Goal: Download file/media

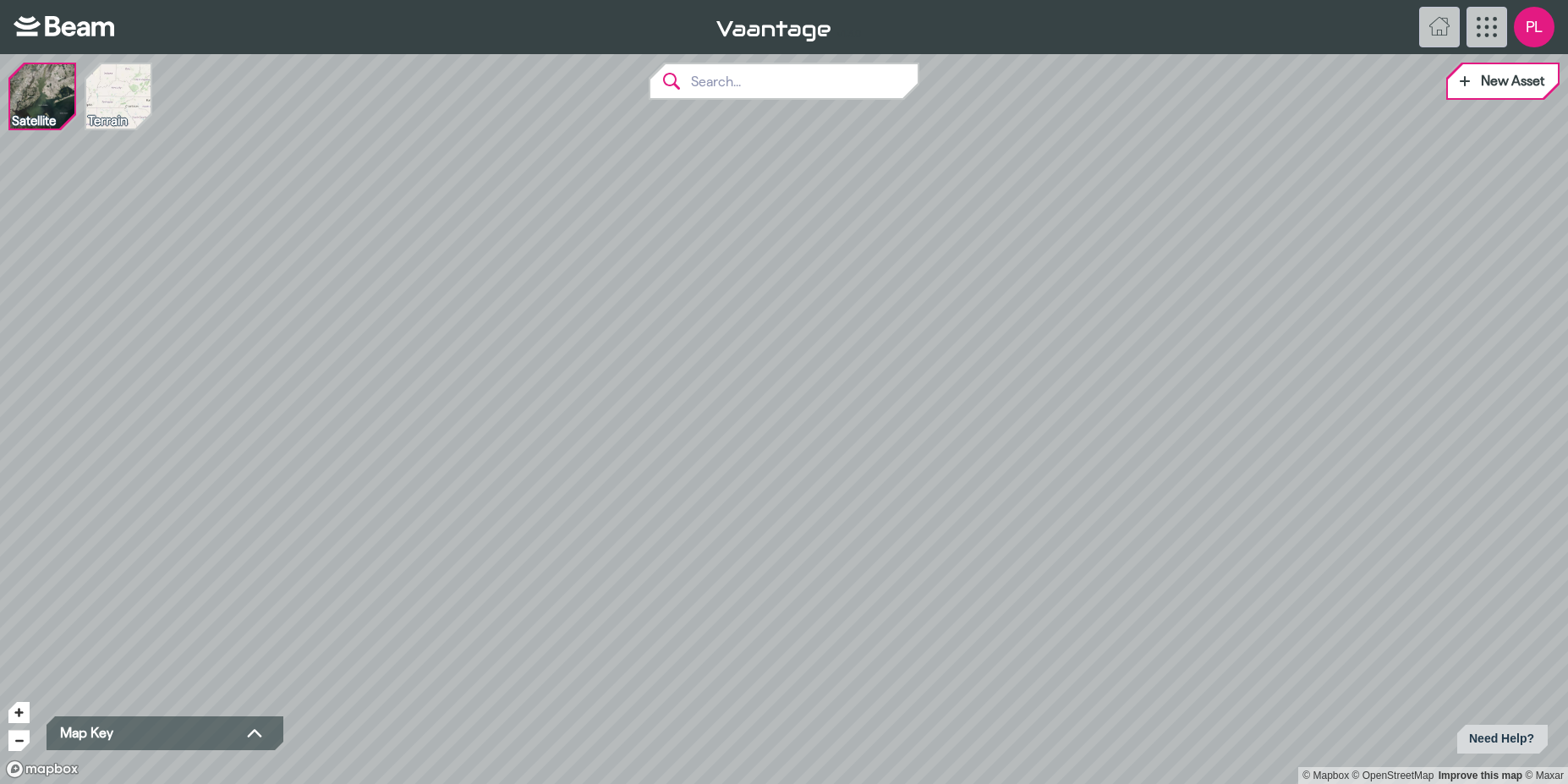
click at [726, 77] on input "text" at bounding box center [799, 80] width 237 height 34
paste input "Rhyl Flats"
type input "Rhyl Flats"
click at [792, 113] on div "Rhyl Flats Windfarm" at bounding box center [809, 117] width 196 height 14
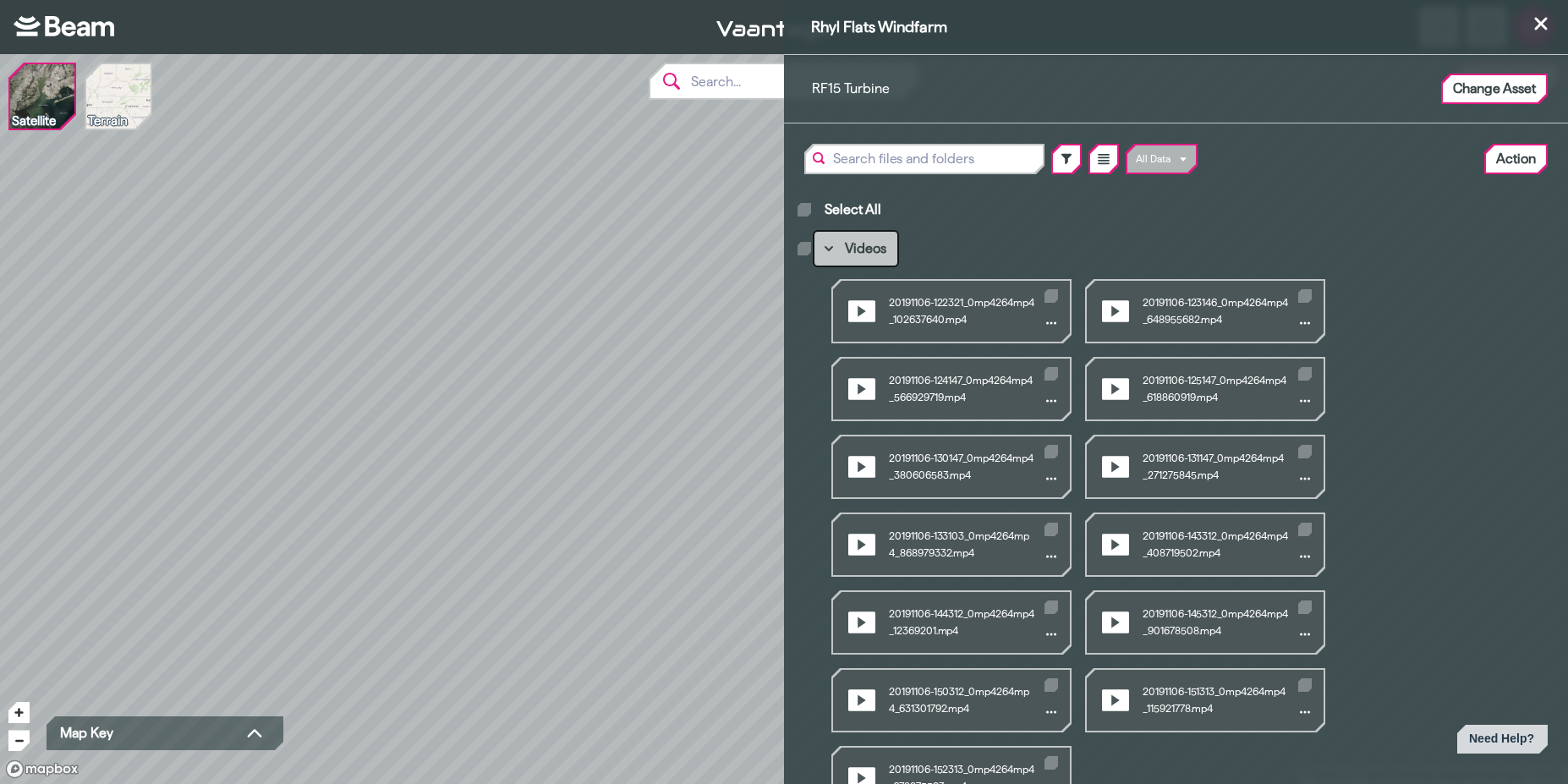
click at [830, 249] on icon "Main browser view" at bounding box center [829, 249] width 9 height 5
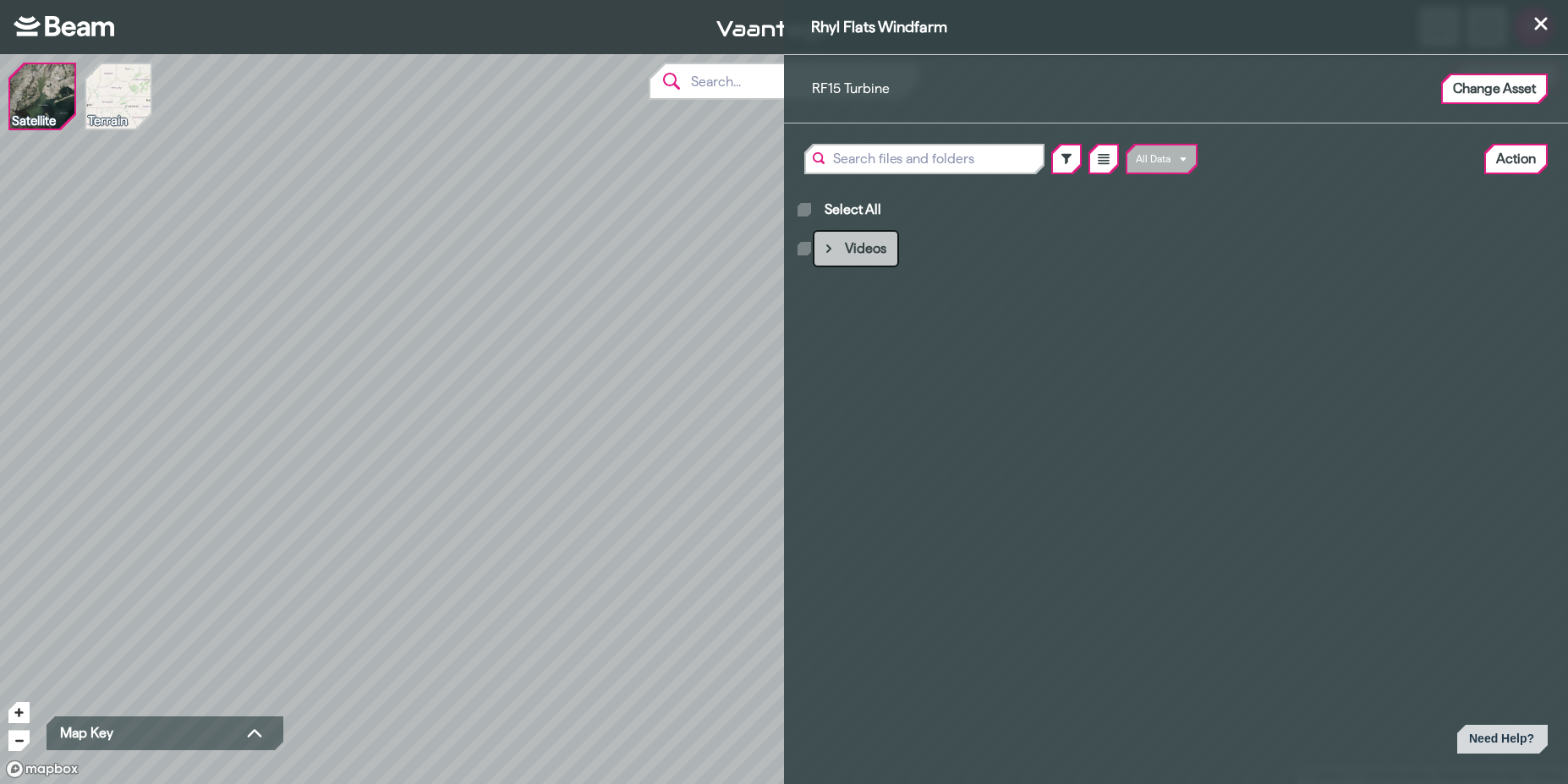
click at [830, 249] on icon "Main browser view" at bounding box center [829, 249] width 5 height 9
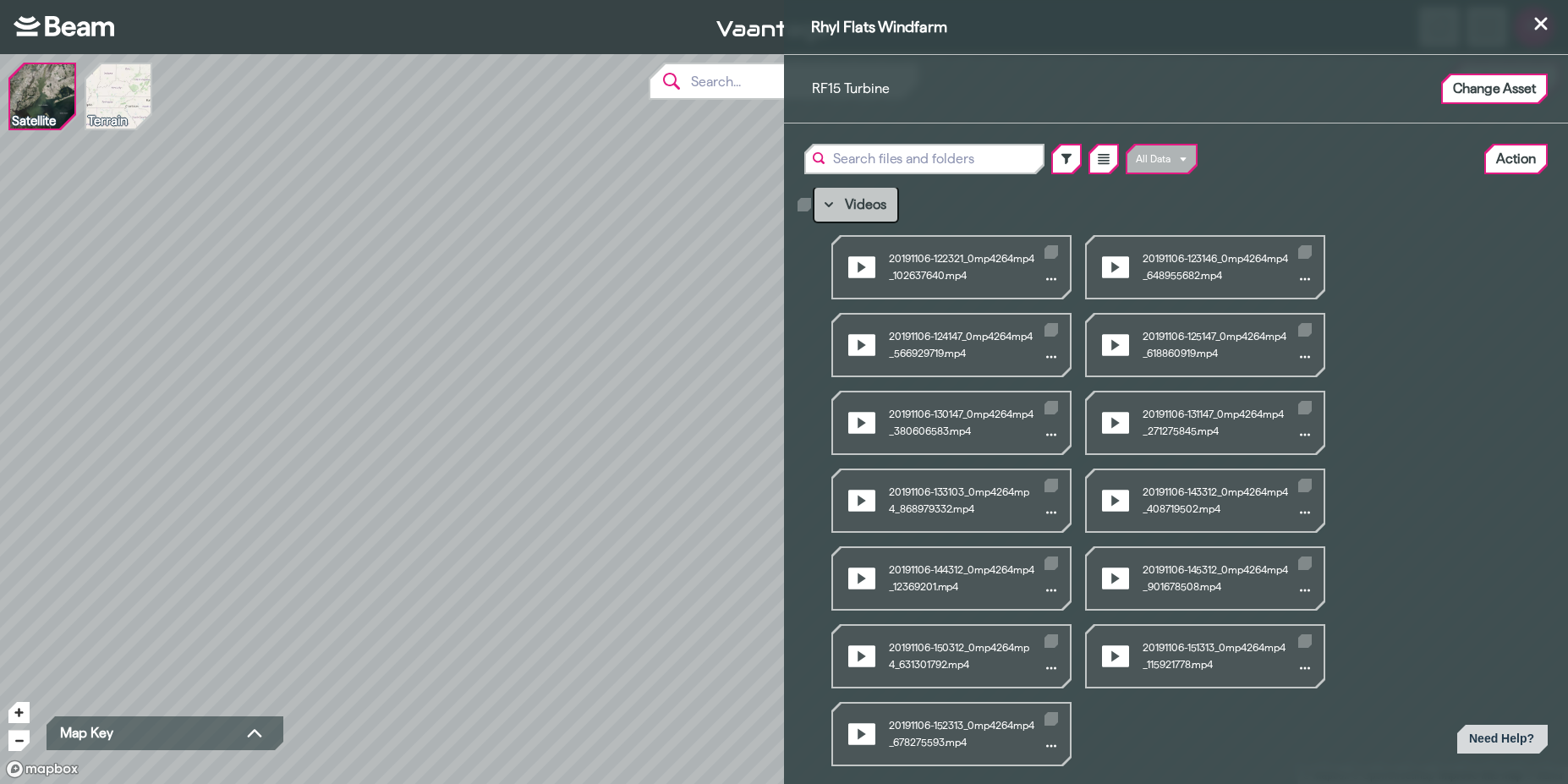
scroll to position [67, 0]
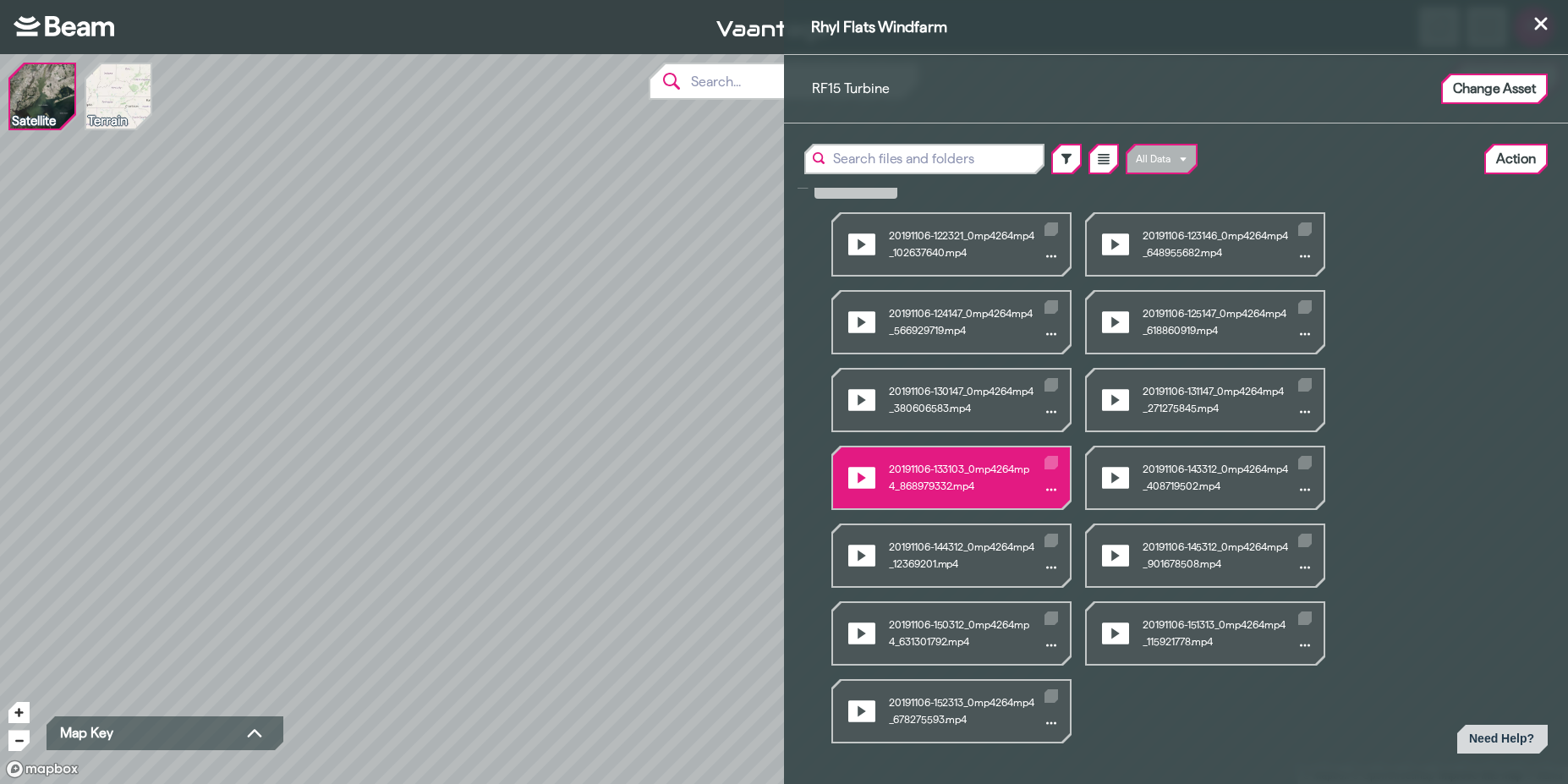
click at [1059, 461] on div "Videos" at bounding box center [1051, 478] width 20 height 44
click at [1054, 492] on icon "Videos" at bounding box center [1051, 490] width 10 height 10
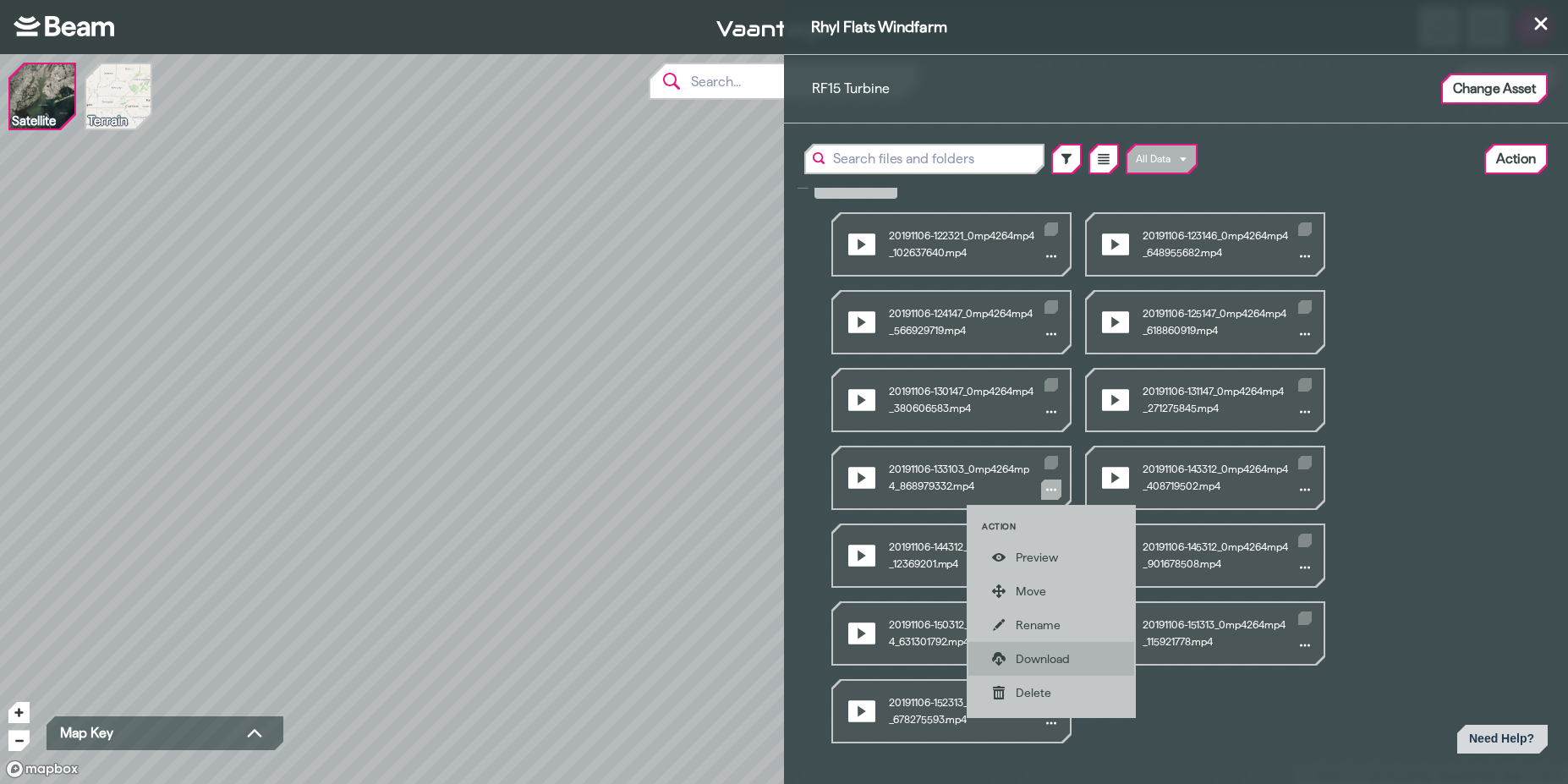
click at [1053, 659] on div "Download" at bounding box center [1063, 659] width 95 height 17
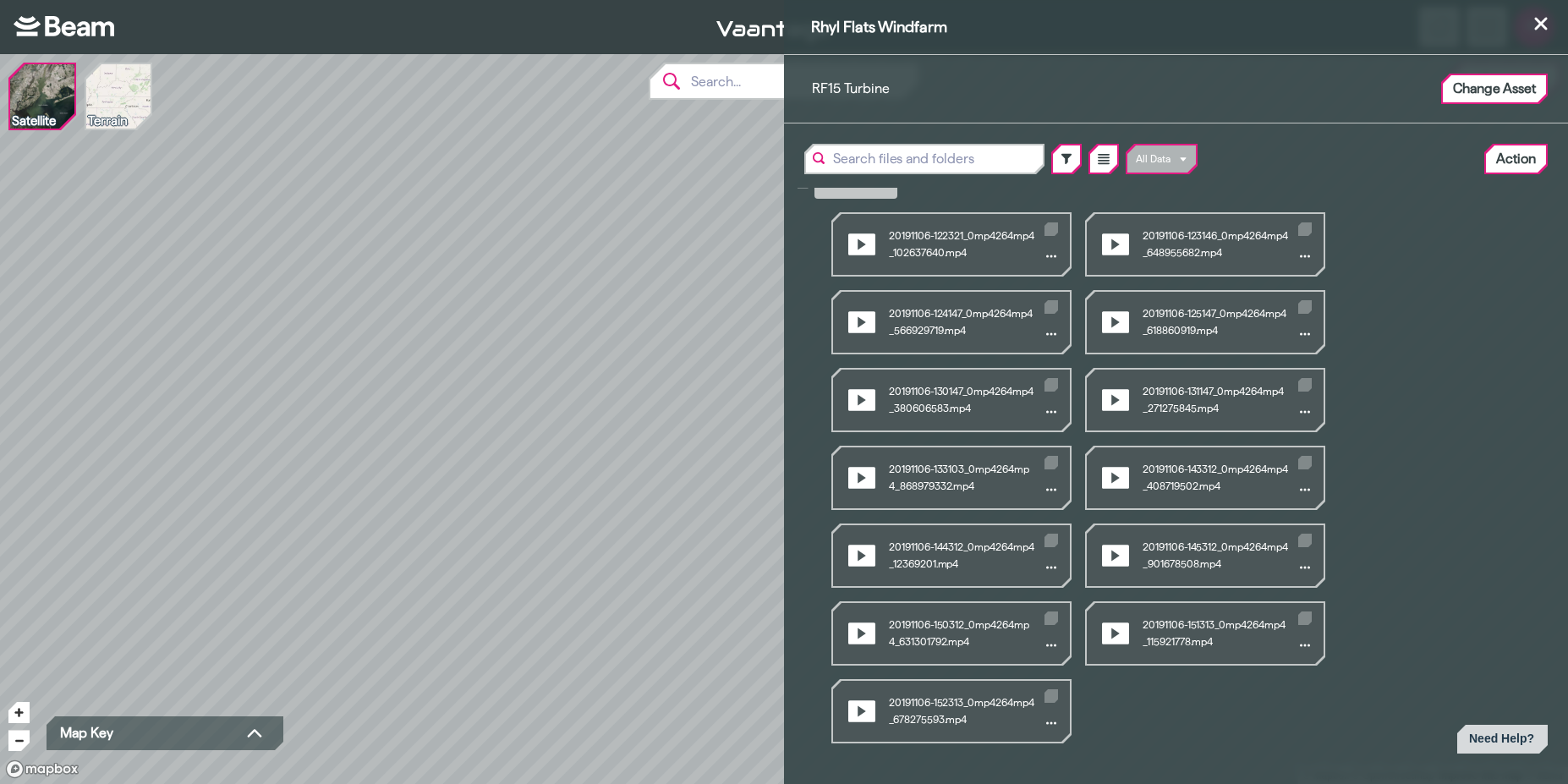
click at [374, 419] on div "Rhyl Flats Windfarm RF15 Turbine Change Asset All Data Action Select All Videos…" at bounding box center [784, 392] width 1568 height 784
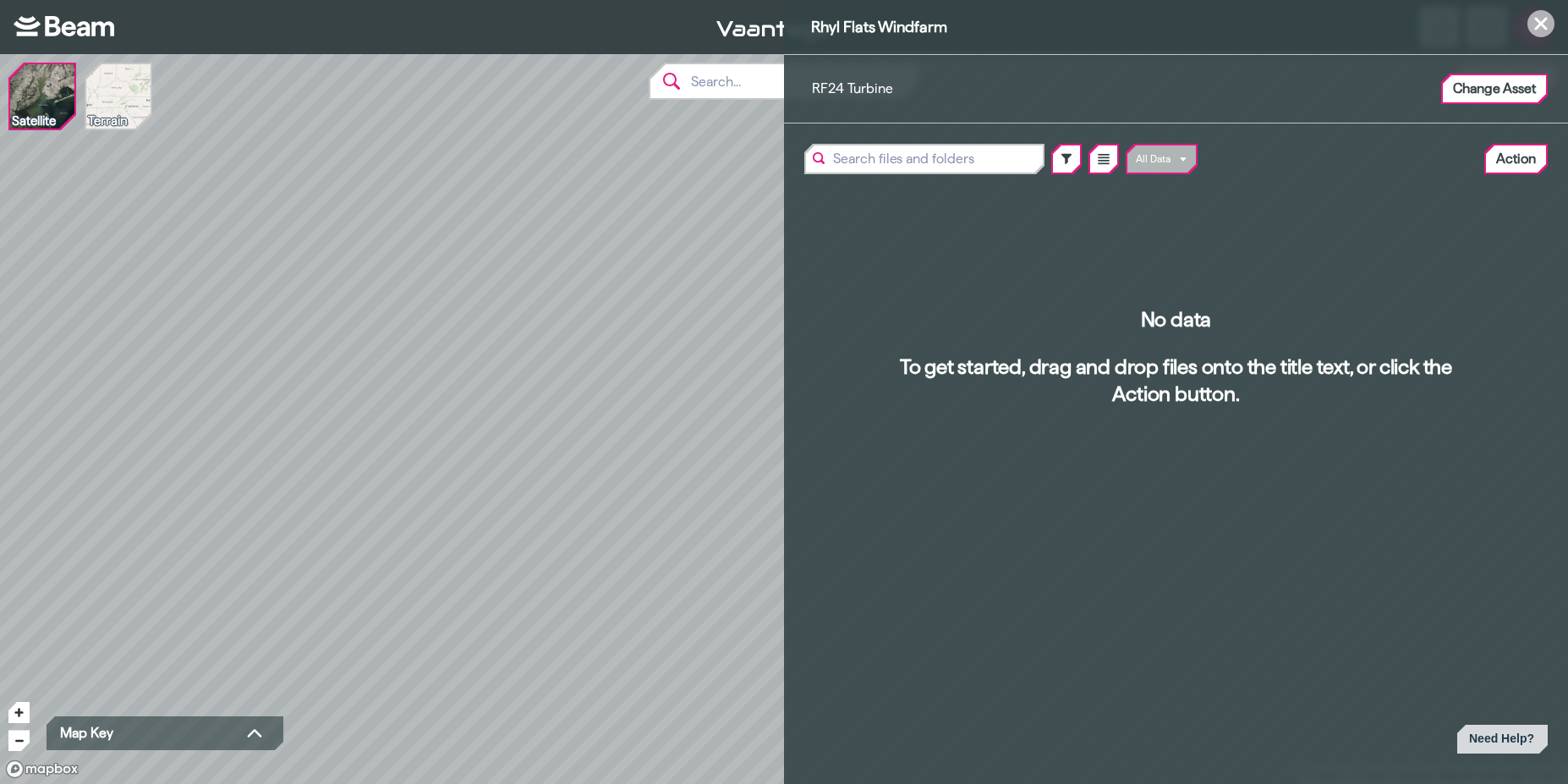
click at [1540, 28] on icon at bounding box center [1540, 23] width 20 height 27
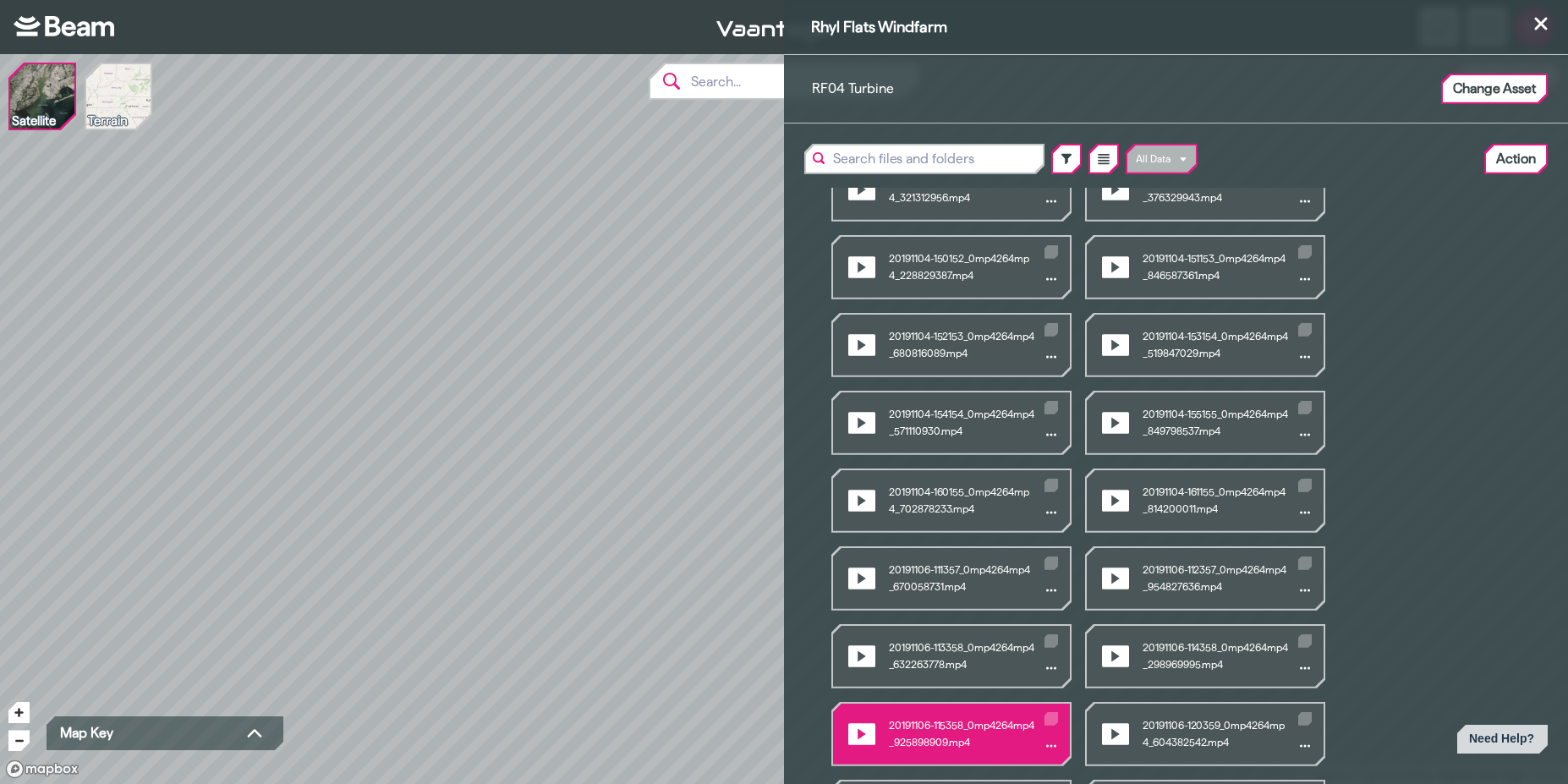
scroll to position [97, 0]
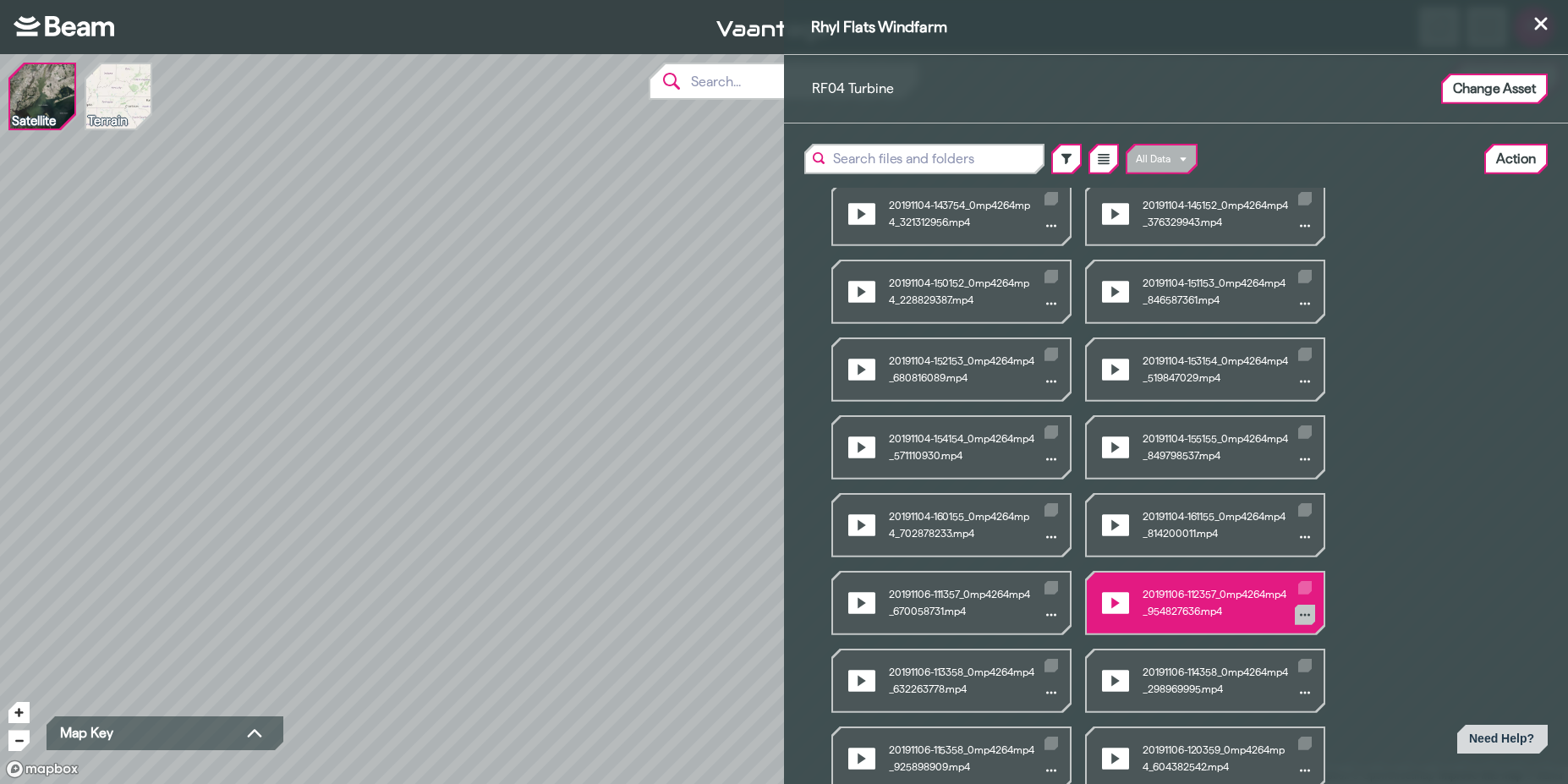
click at [1310, 614] on button "Videos" at bounding box center [1304, 614] width 20 height 20
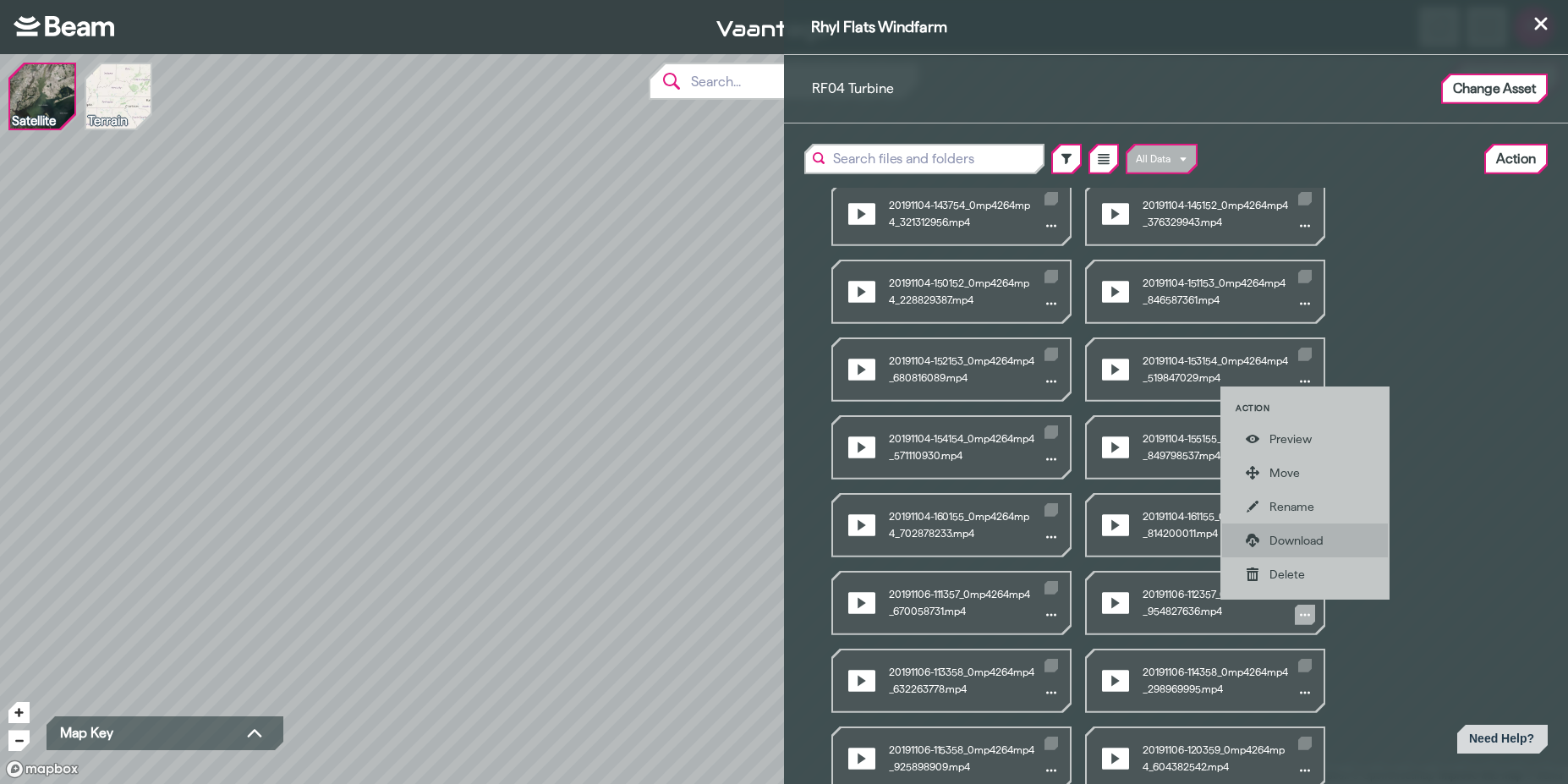
click at [1293, 547] on div "Download" at bounding box center [1317, 541] width 95 height 17
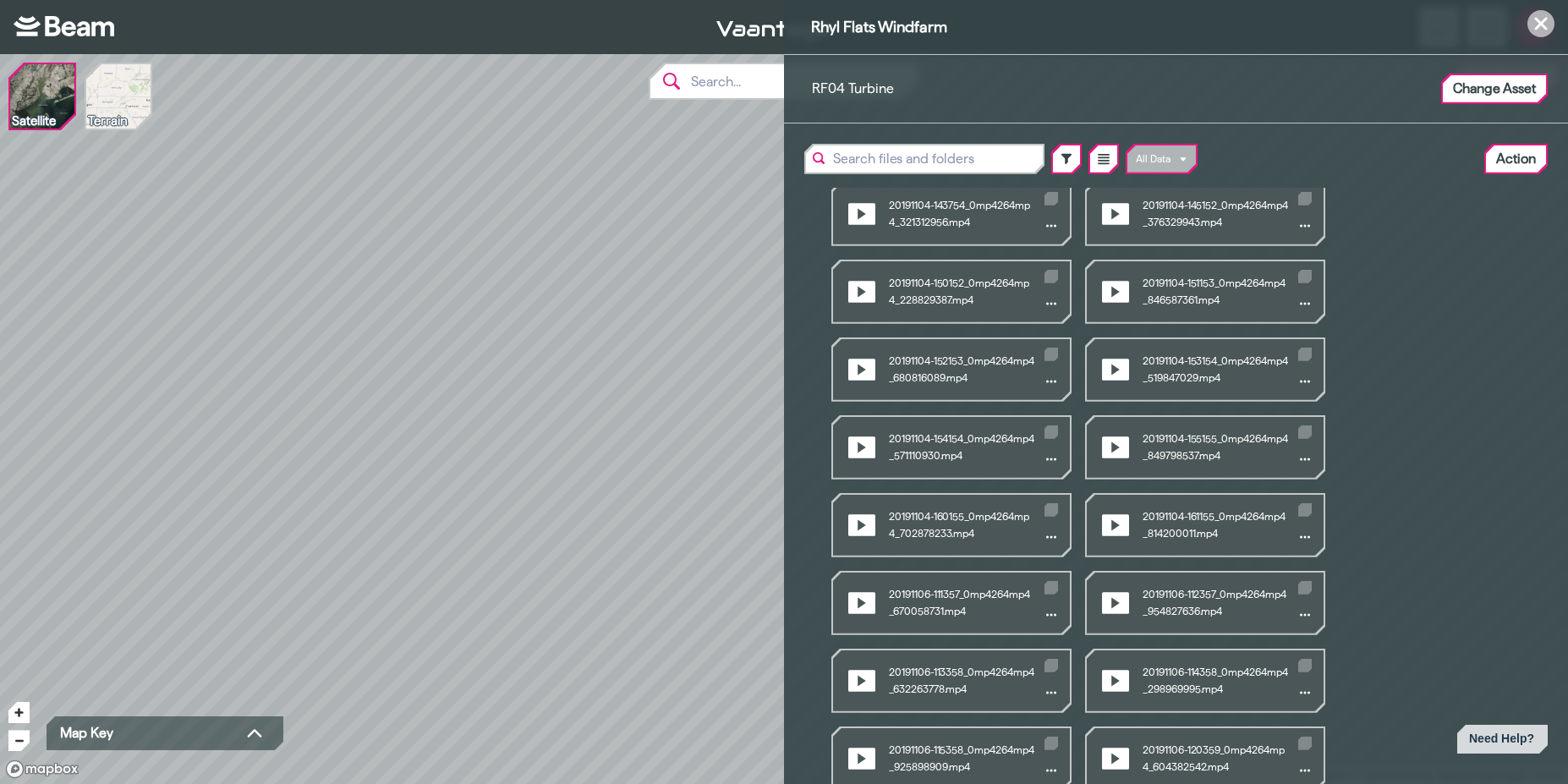
drag, startPoint x: 1539, startPoint y: 28, endPoint x: 1501, endPoint y: 3, distance: 45.5
click at [1539, 27] on icon at bounding box center [1540, 23] width 20 height 27
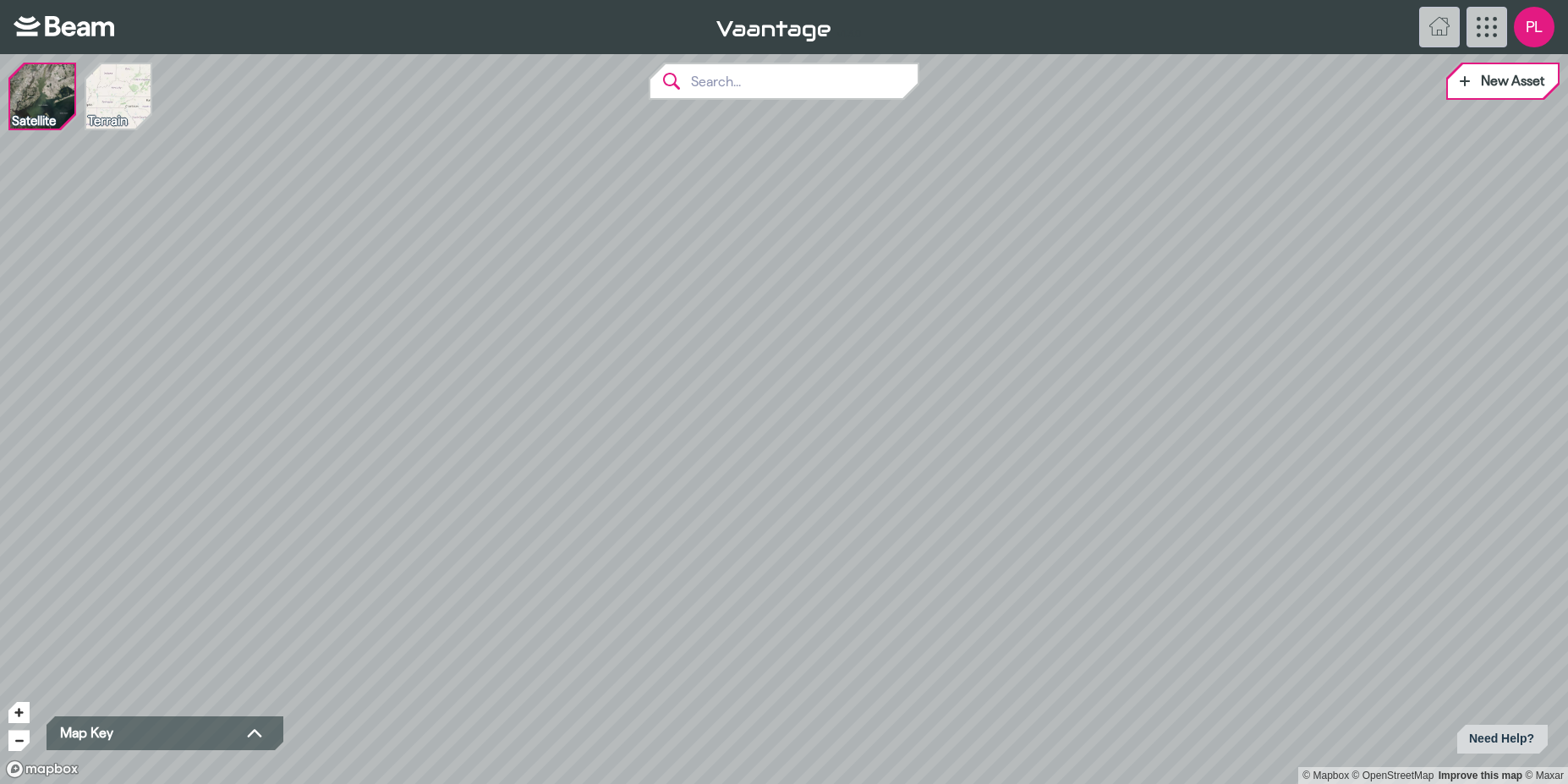
click at [730, 88] on input "text" at bounding box center [799, 80] width 237 height 34
paste input "North [PERSON_NAME]"
type input "North [PERSON_NAME]"
click at [807, 111] on div "North [PERSON_NAME] Windfarm" at bounding box center [809, 117] width 196 height 14
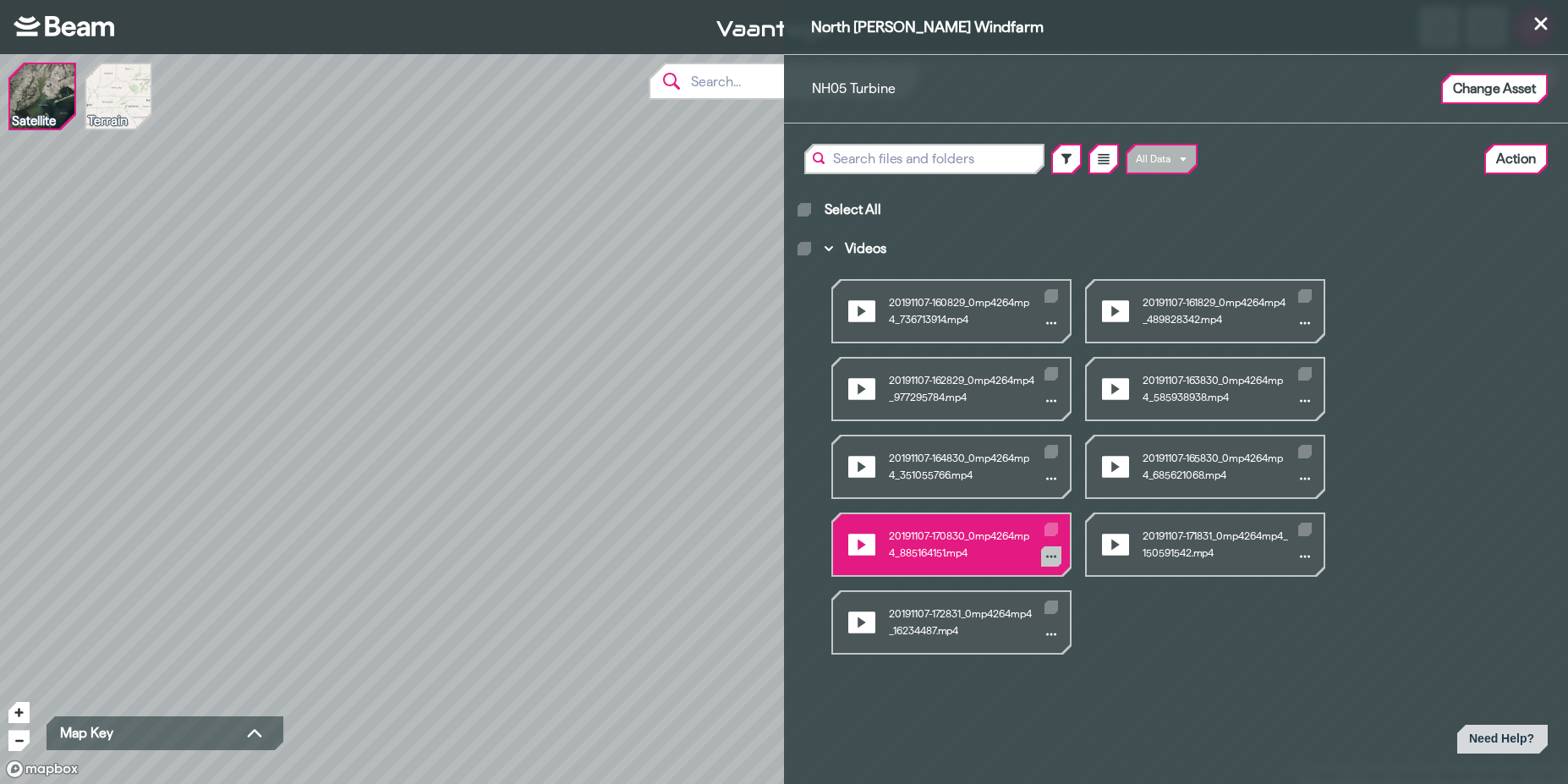
click at [1057, 560] on button "Videos" at bounding box center [1051, 556] width 20 height 20
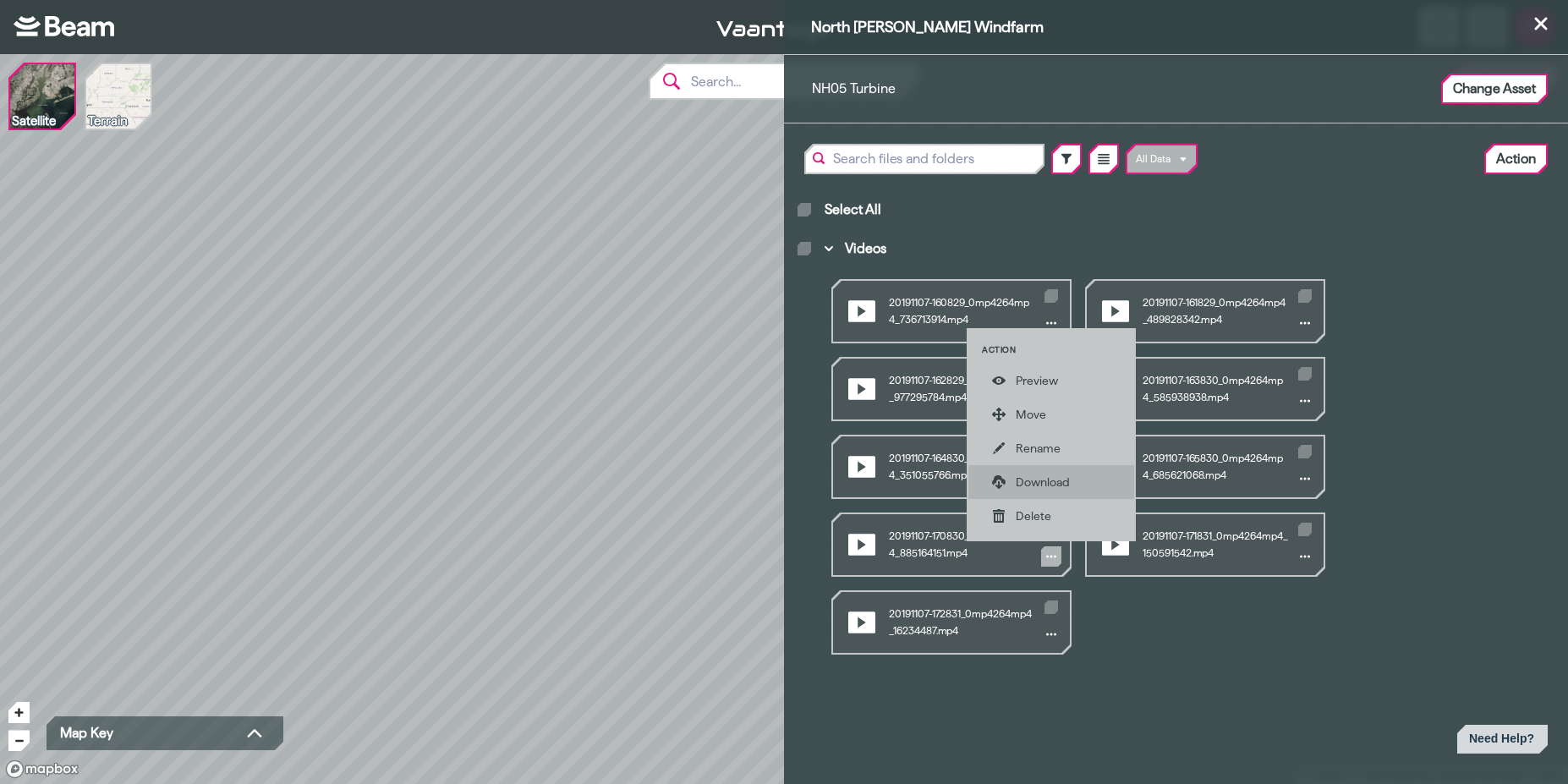
click at [1029, 481] on div "Download" at bounding box center [1063, 483] width 95 height 17
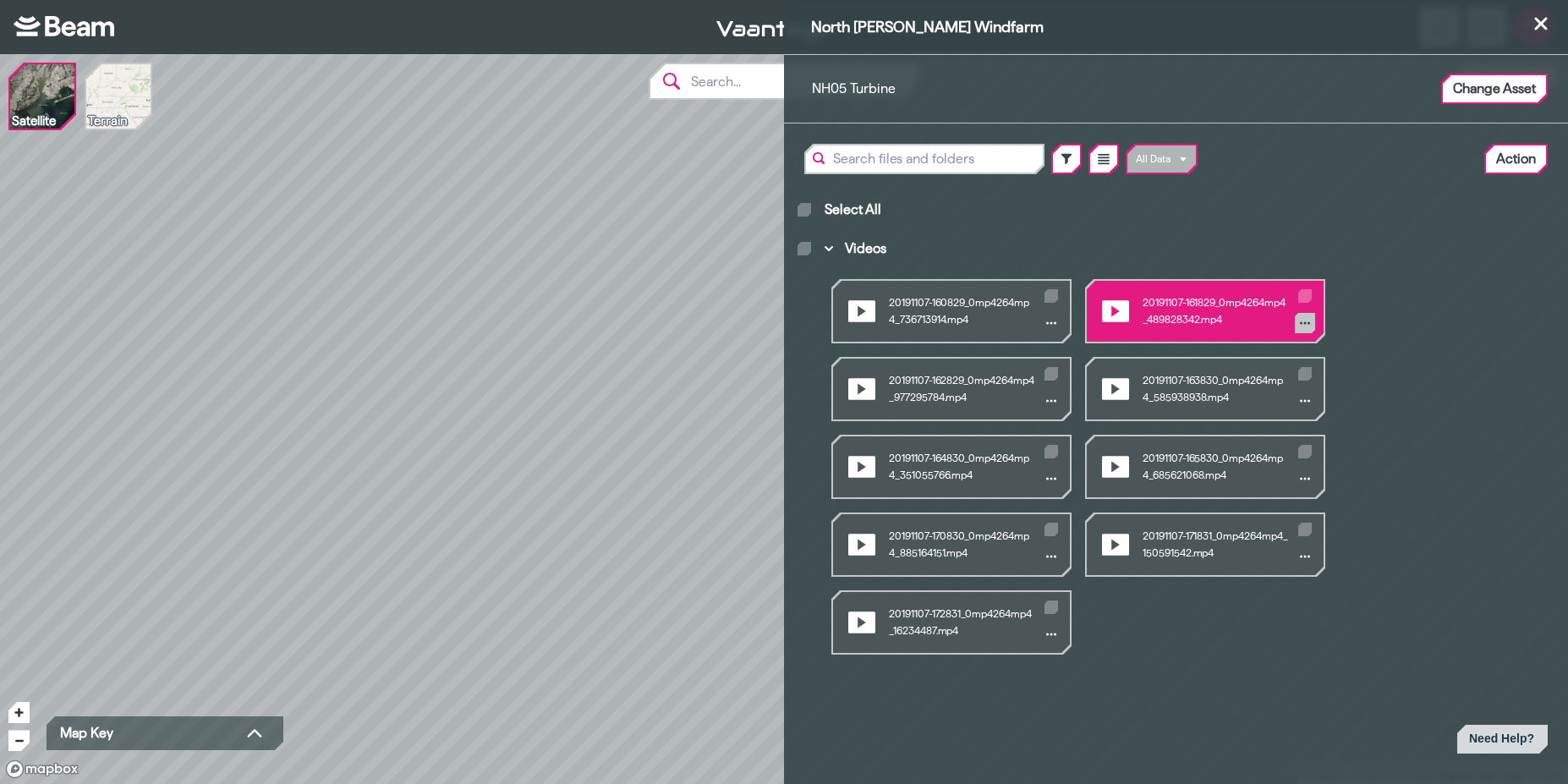
click at [1309, 325] on button "Videos" at bounding box center [1304, 323] width 20 height 20
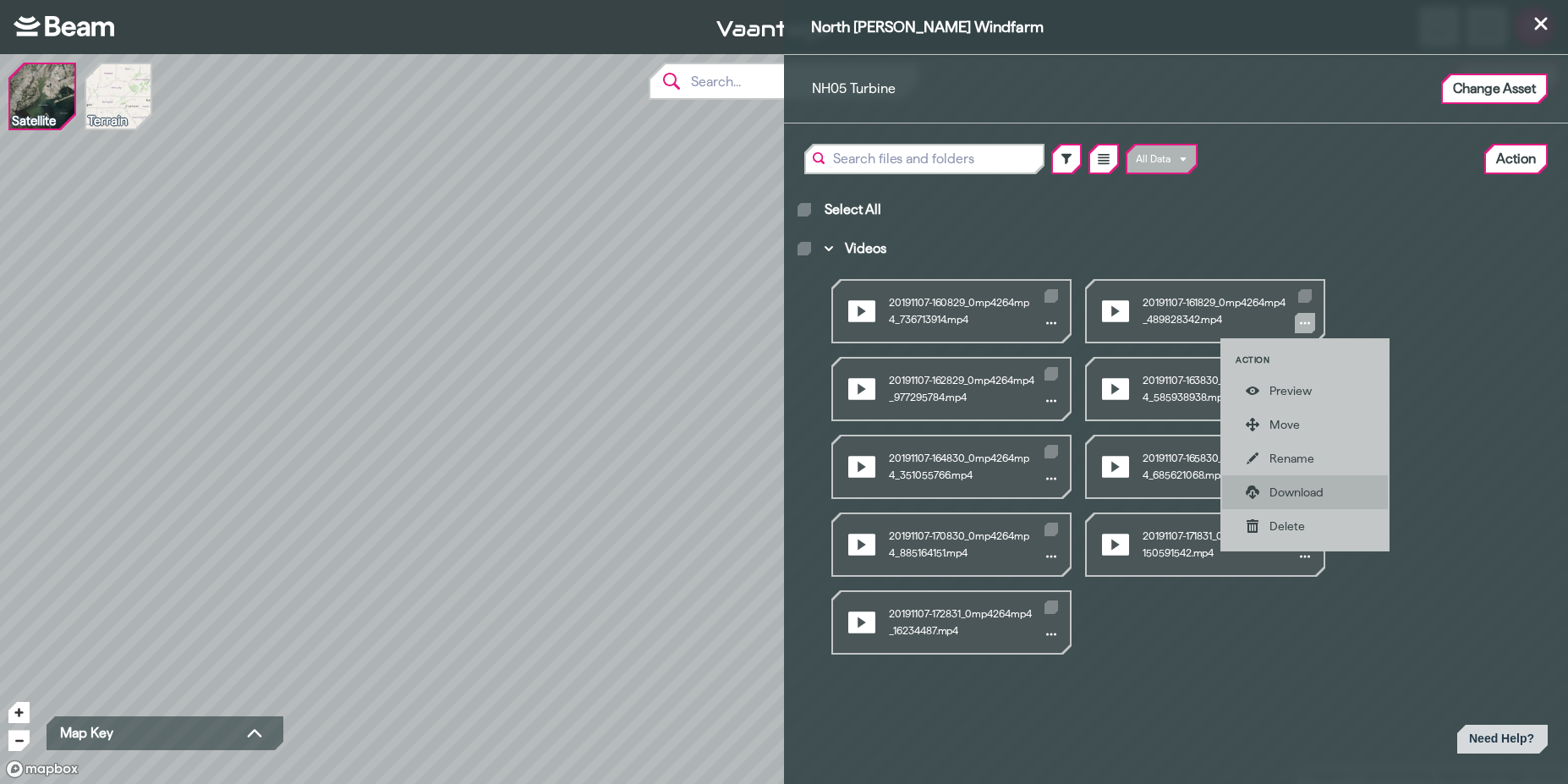
click at [1314, 495] on div "Download" at bounding box center [1317, 492] width 95 height 17
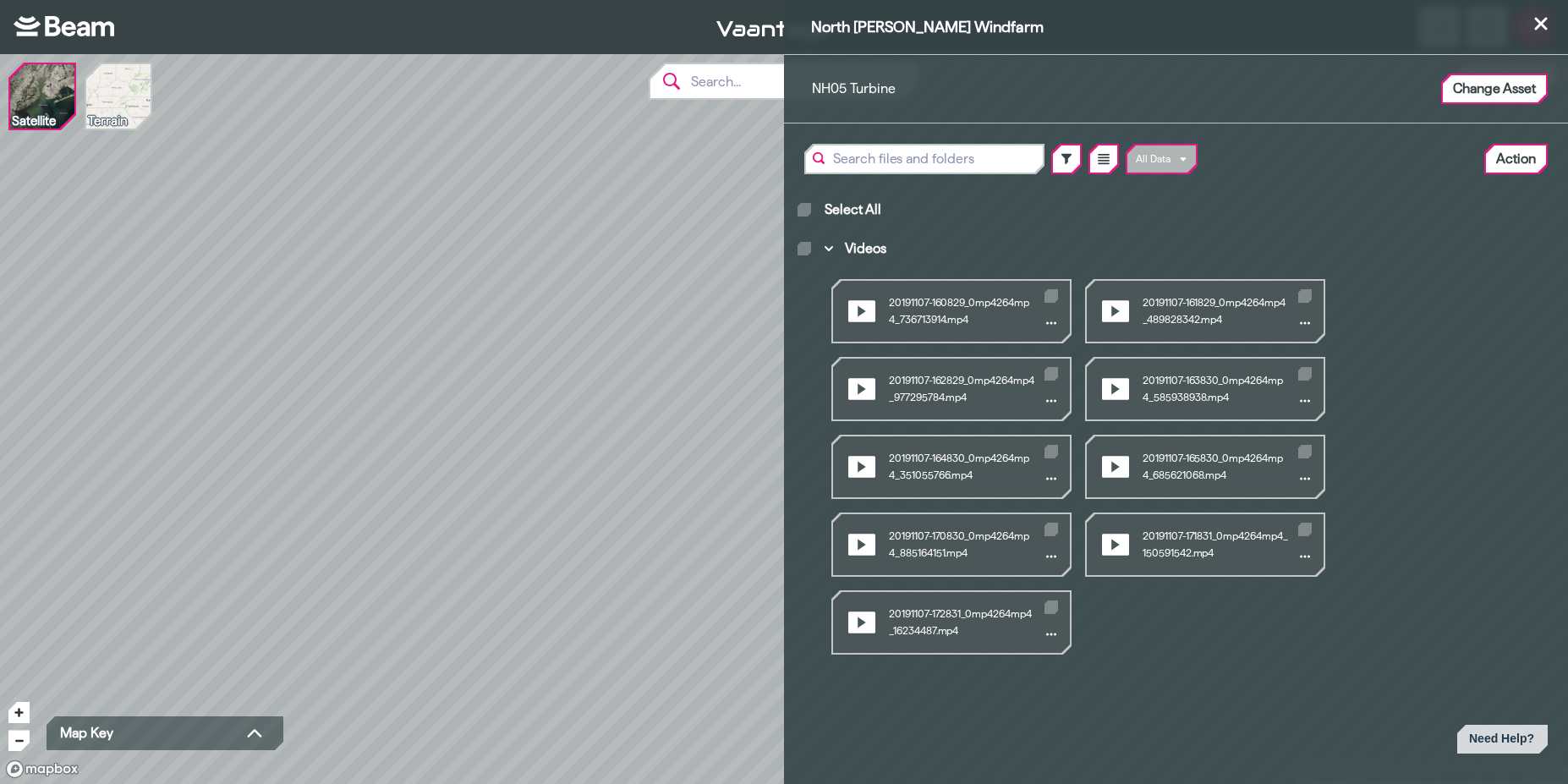
drag, startPoint x: 477, startPoint y: 378, endPoint x: 778, endPoint y: 421, distance: 304.1
drag, startPoint x: 814, startPoint y: 26, endPoint x: 889, endPoint y: 23, distance: 75.1
click at [889, 23] on span "North [PERSON_NAME] Windfarm" at bounding box center [1176, 28] width 730 height 17
copy span "North [PERSON_NAME]"
click at [350, 472] on div "North [PERSON_NAME] Windfarm NH05 Turbine Change Asset All Data Action Select A…" at bounding box center [784, 392] width 1568 height 784
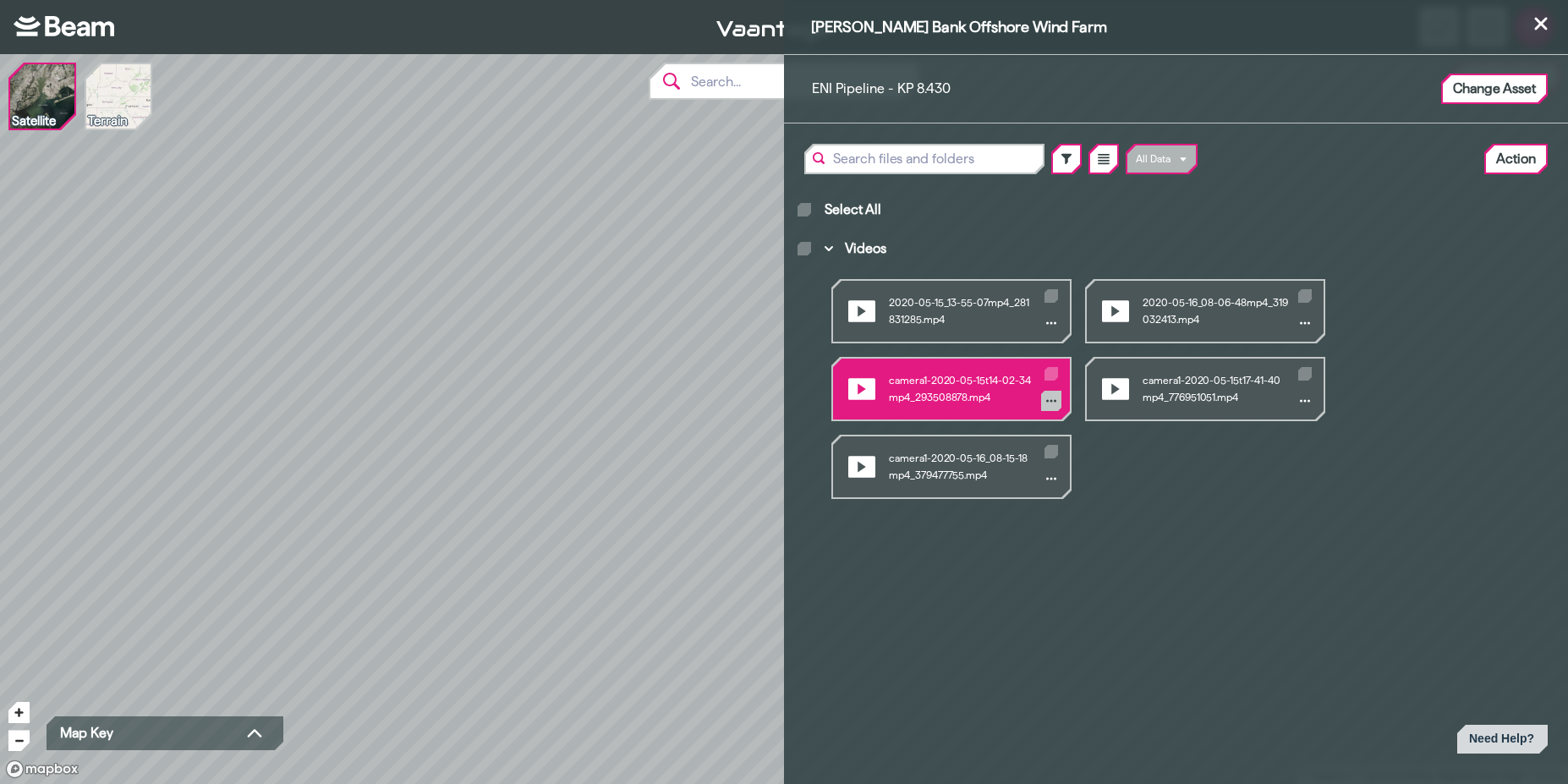
click at [1047, 402] on icon "Videos" at bounding box center [1051, 402] width 10 height 10
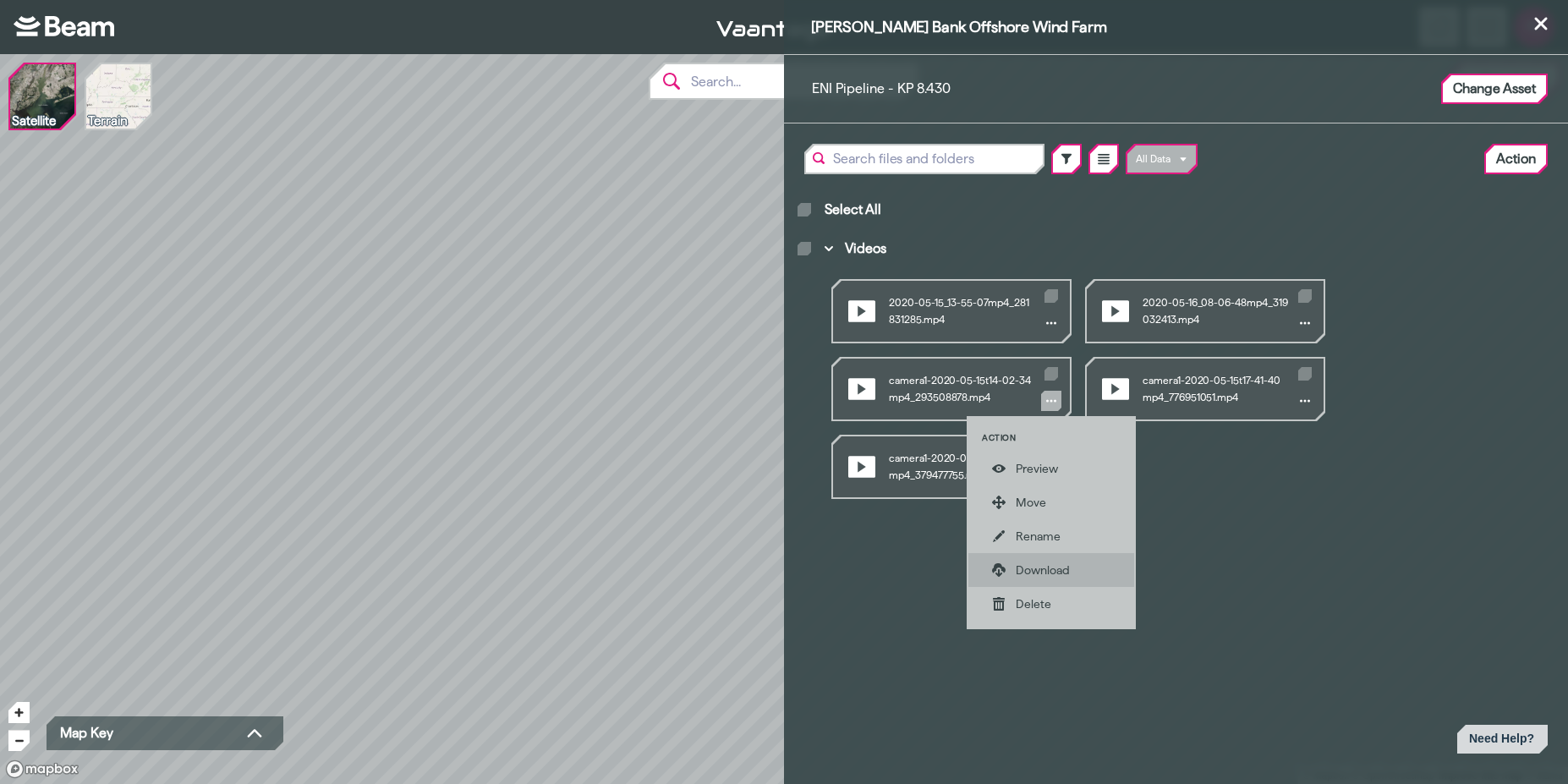
click at [1062, 564] on div "Download" at bounding box center [1063, 570] width 95 height 17
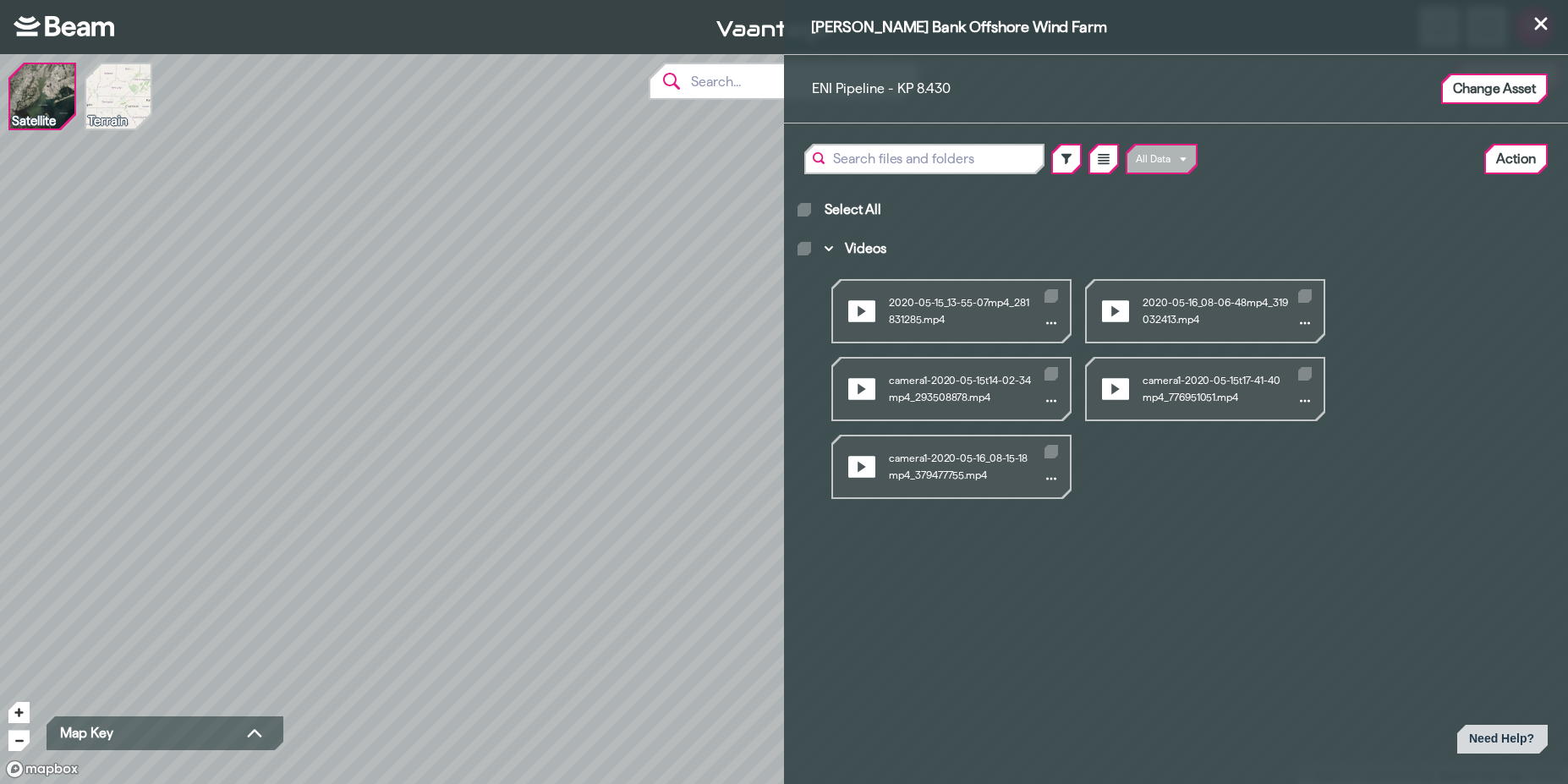
click at [396, 357] on div "[PERSON_NAME] Bank Offshore Wind Farm ENI Pipeline - KP 8.430 Change Asset All …" at bounding box center [784, 392] width 1568 height 784
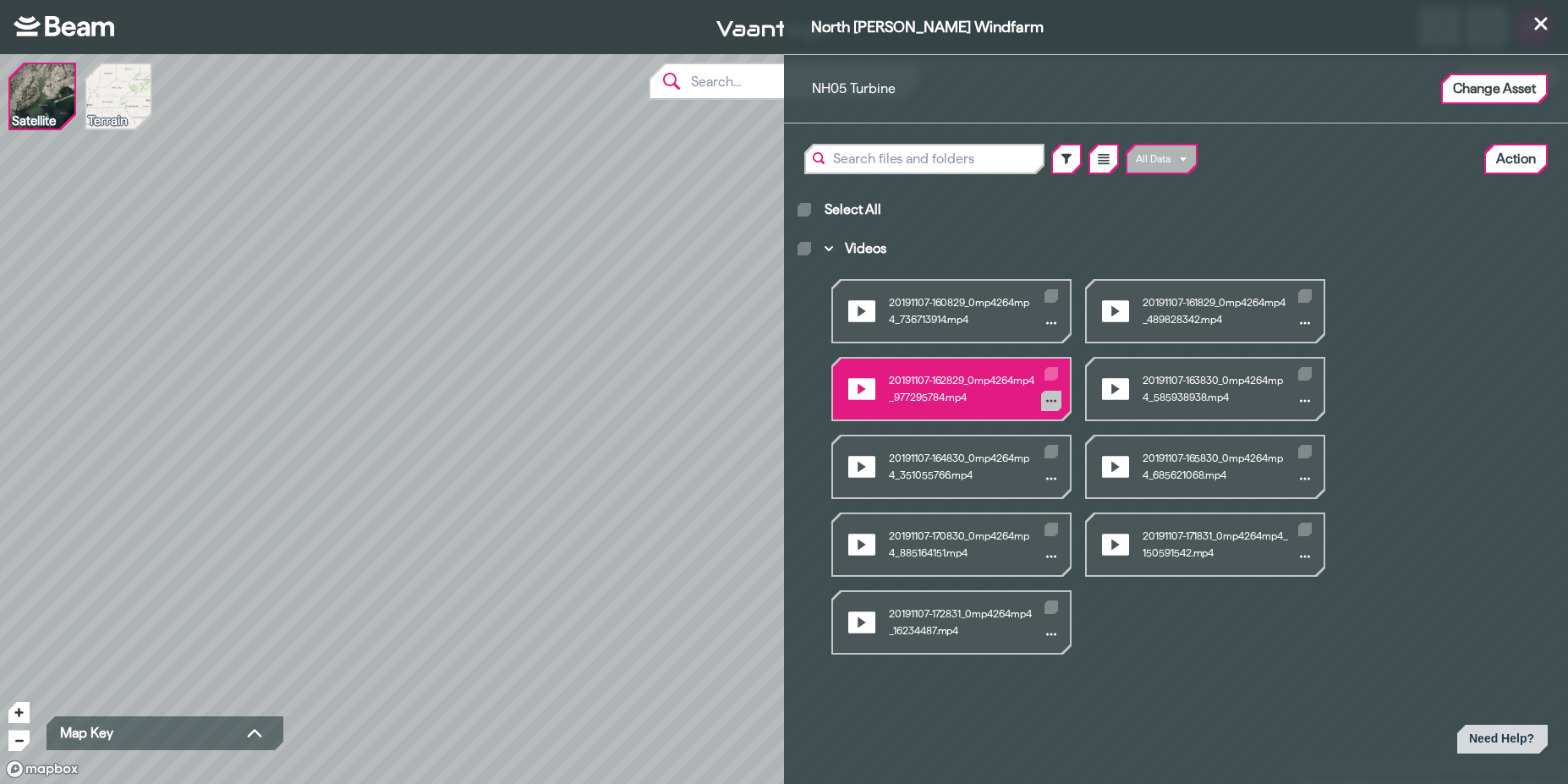
click at [1052, 398] on icon "Videos" at bounding box center [1051, 402] width 10 height 10
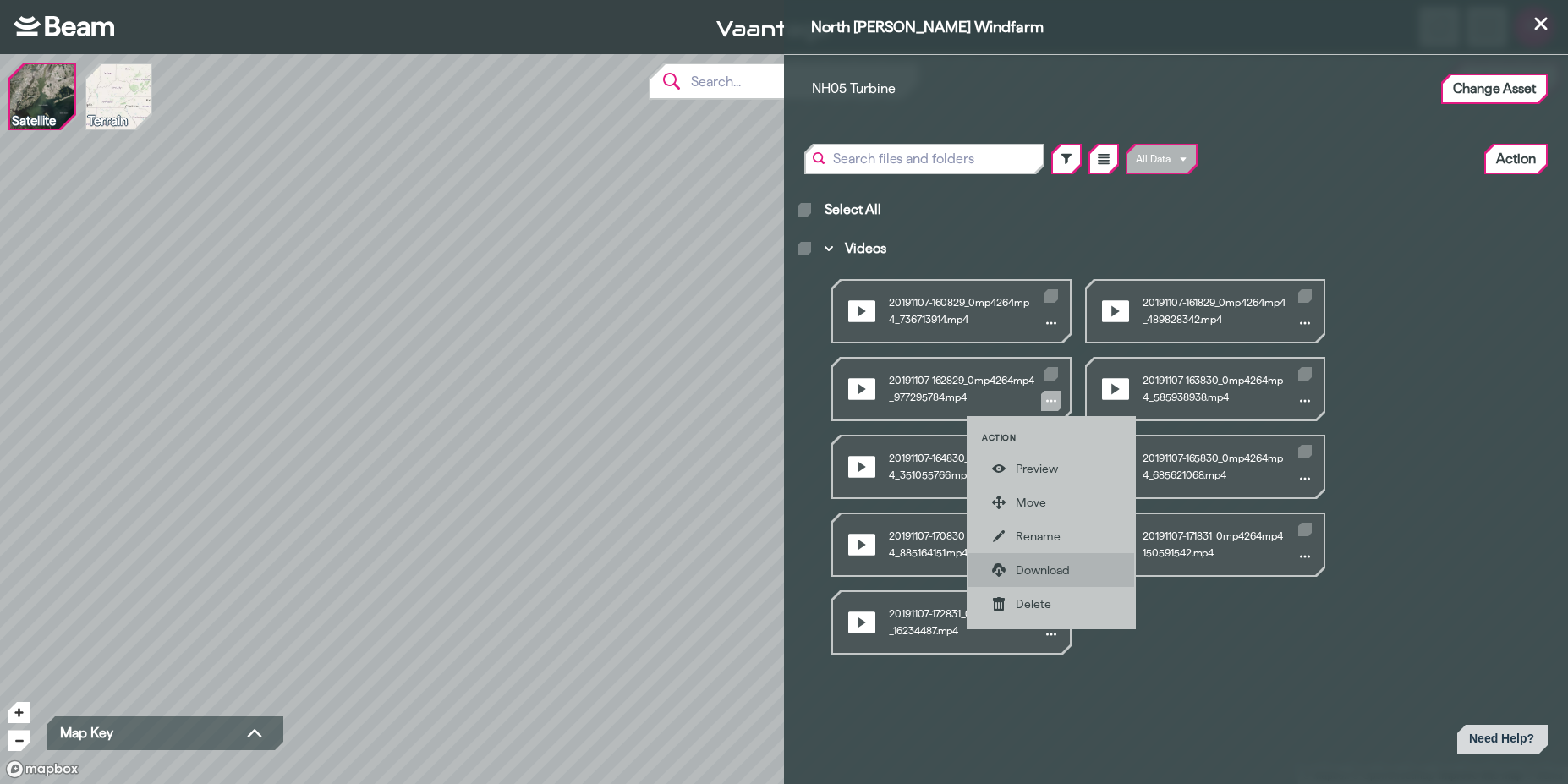
click at [1035, 575] on div "Download" at bounding box center [1063, 570] width 95 height 17
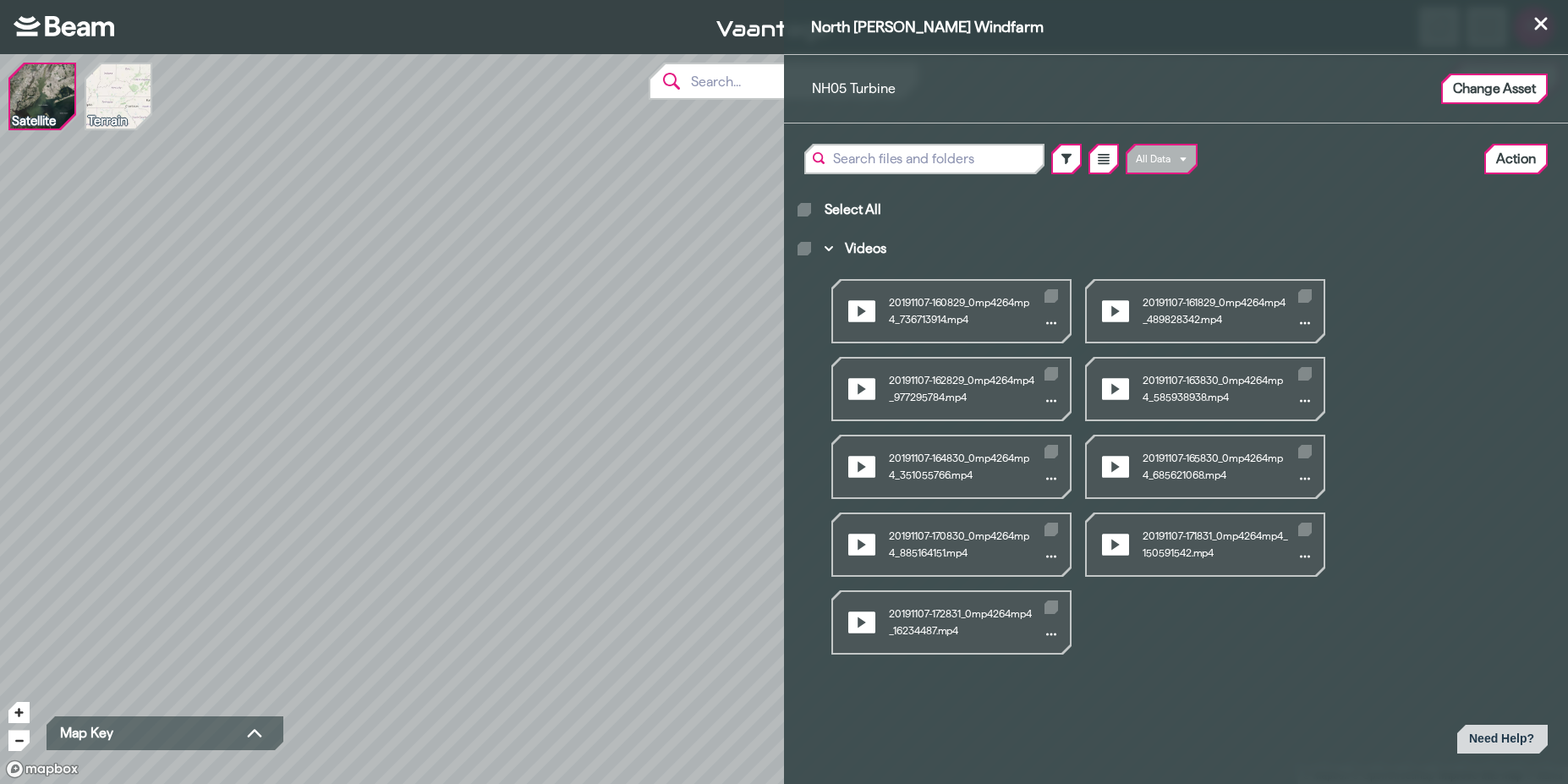
click at [286, 567] on div "North [PERSON_NAME] Windfarm NH05 Turbine Change Asset All Data Action Select A…" at bounding box center [784, 392] width 1568 height 784
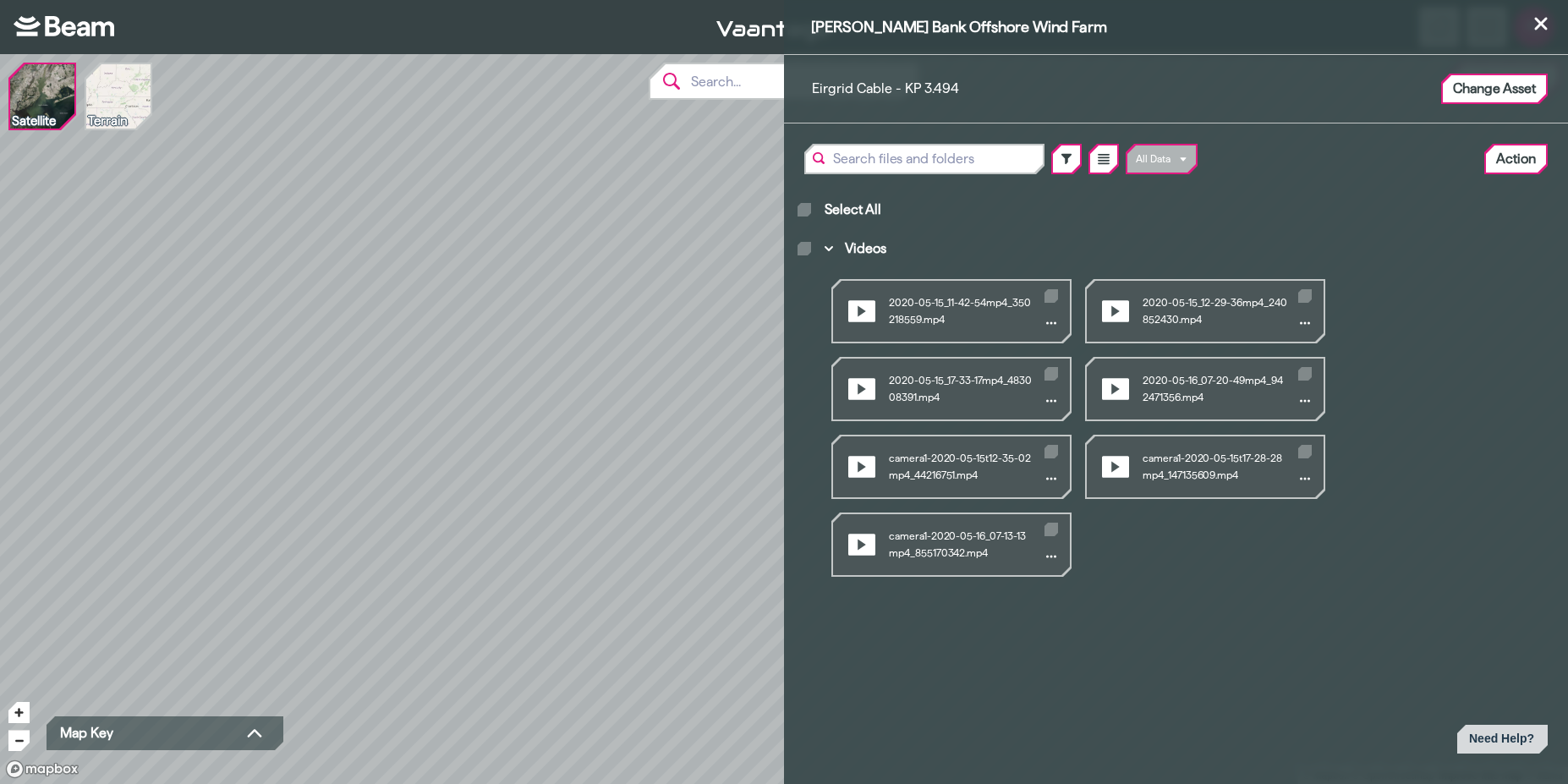
drag, startPoint x: 496, startPoint y: 133, endPoint x: 691, endPoint y: 358, distance: 297.7
click at [691, 358] on div "[PERSON_NAME] Bank Offshore Wind Farm Eirgrid Cable - KP 3.494 Change Asset All…" at bounding box center [784, 392] width 1568 height 784
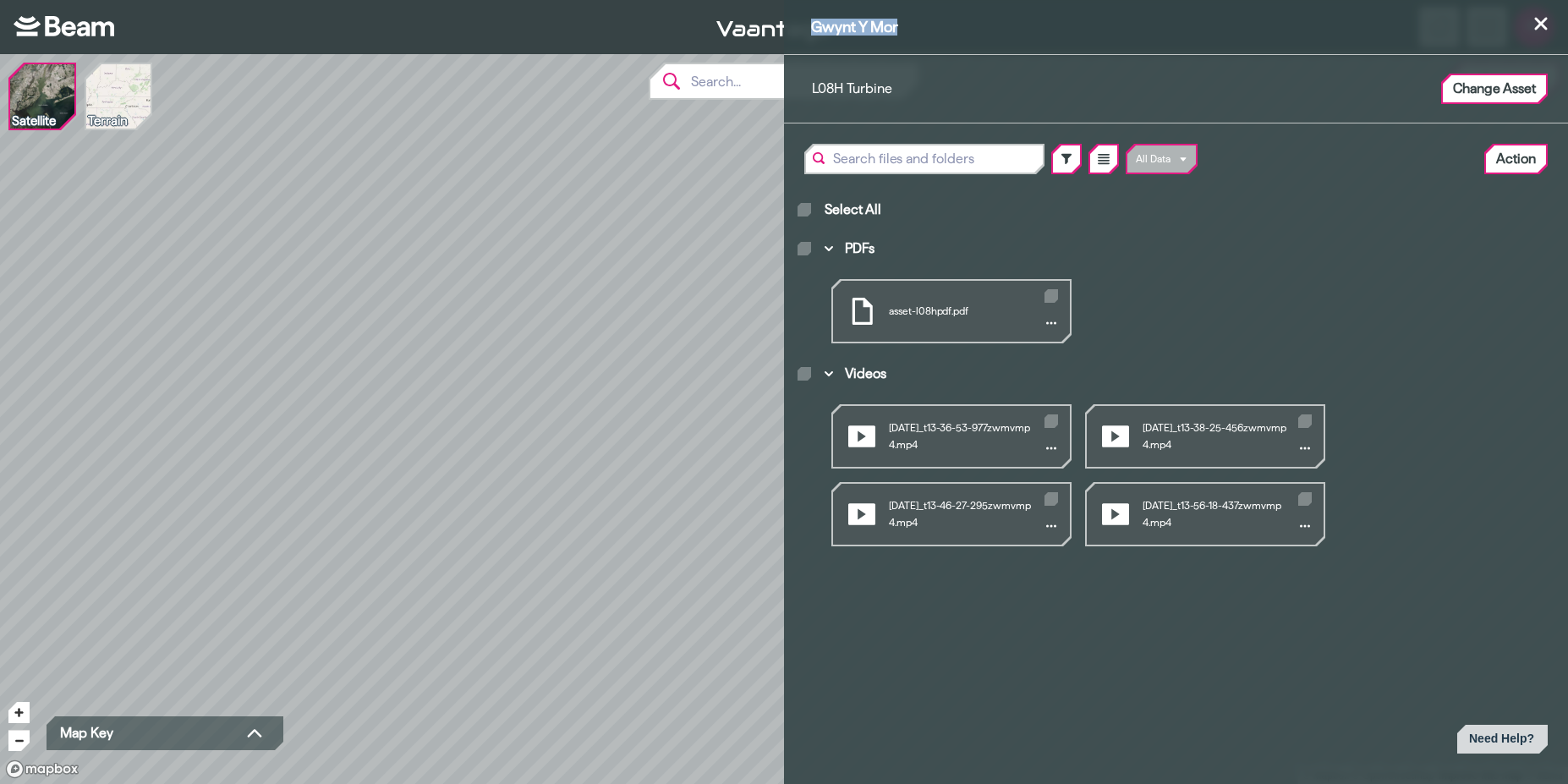
drag, startPoint x: 807, startPoint y: 25, endPoint x: 908, endPoint y: 26, distance: 101.0
click at [908, 26] on div "Gwynt Y Mor" at bounding box center [1175, 27] width 784 height 55
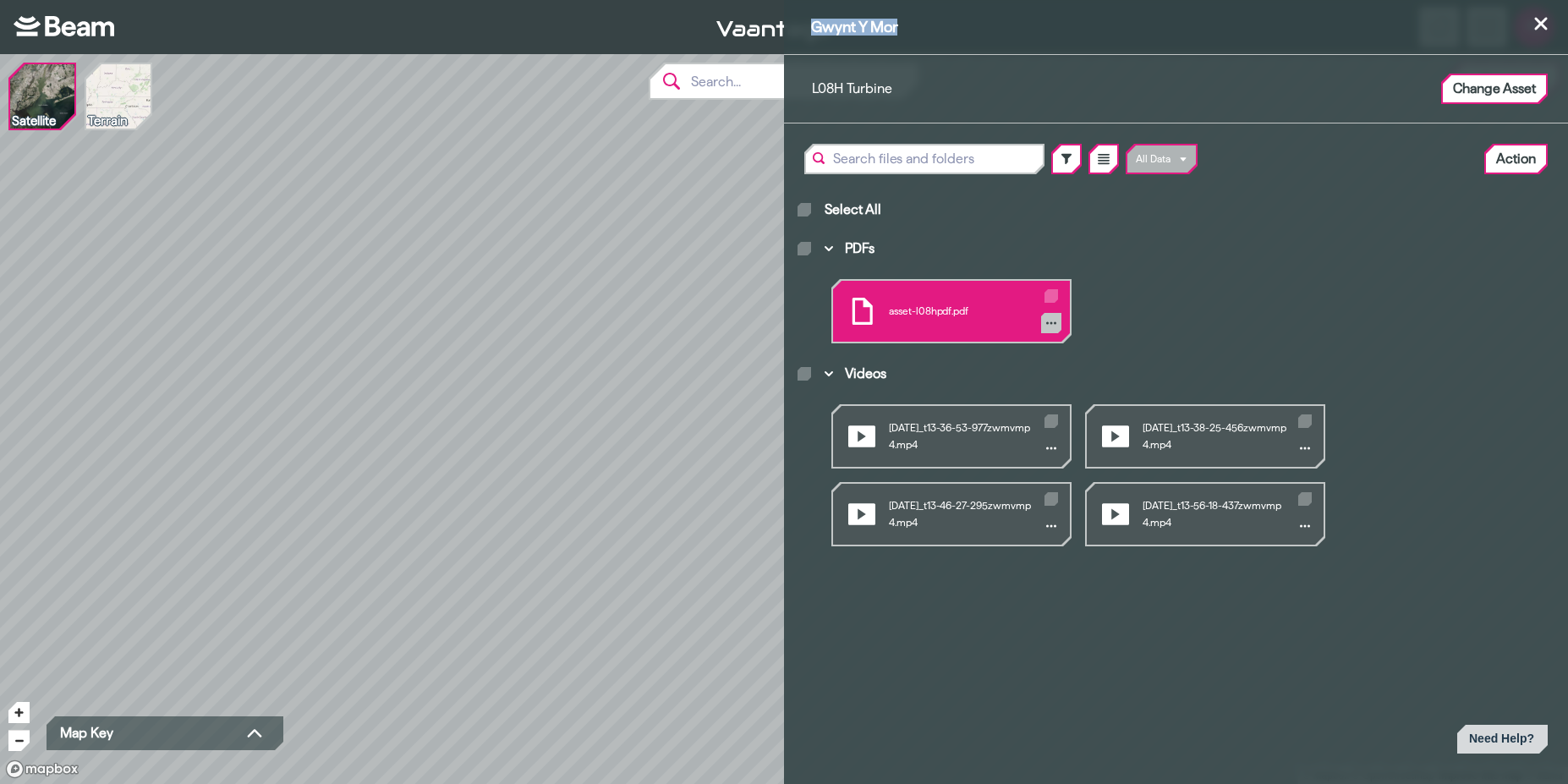
click at [1046, 331] on button "PDFs" at bounding box center [1051, 323] width 20 height 20
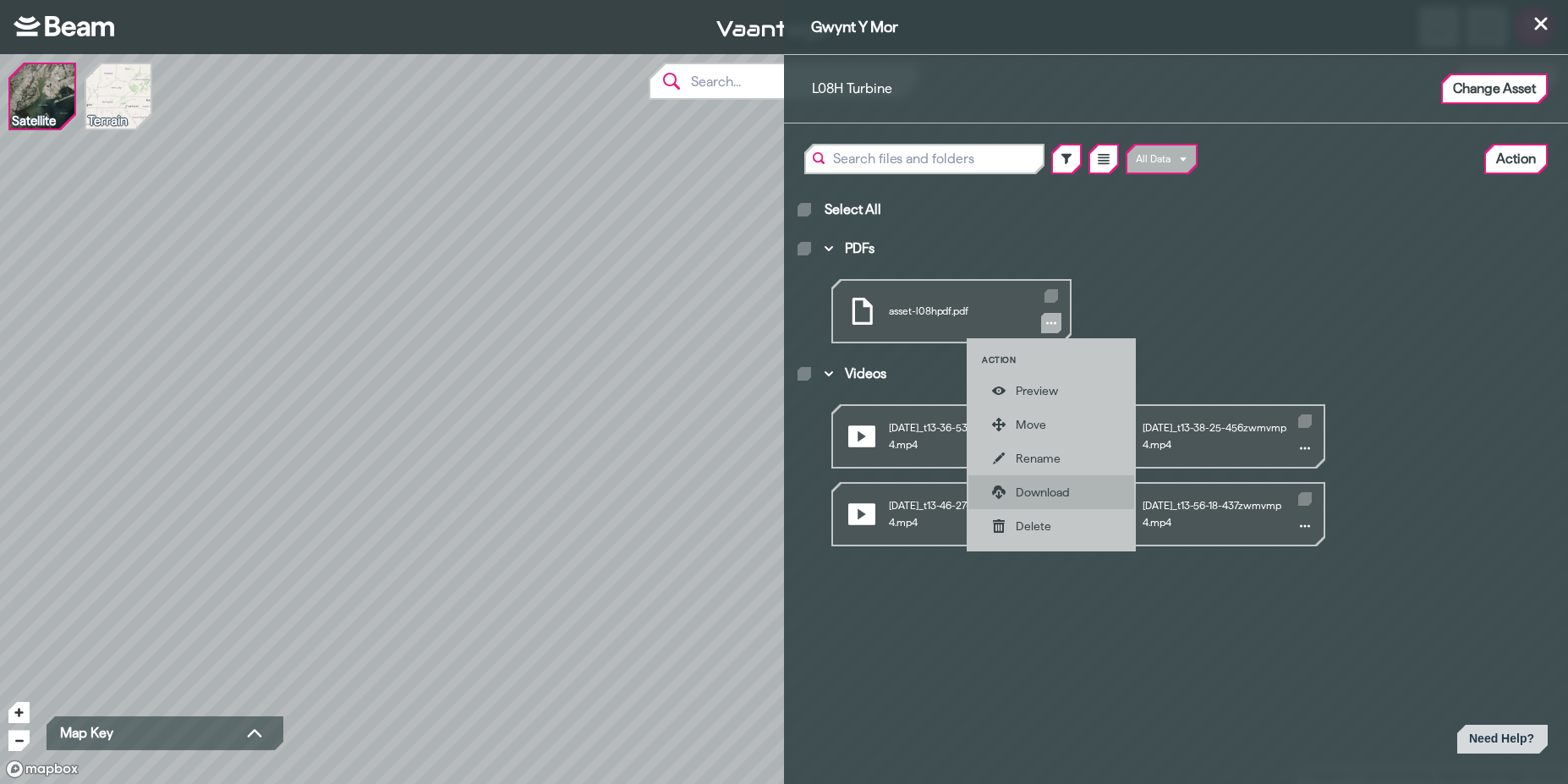
click at [1051, 491] on div "Download" at bounding box center [1063, 492] width 95 height 17
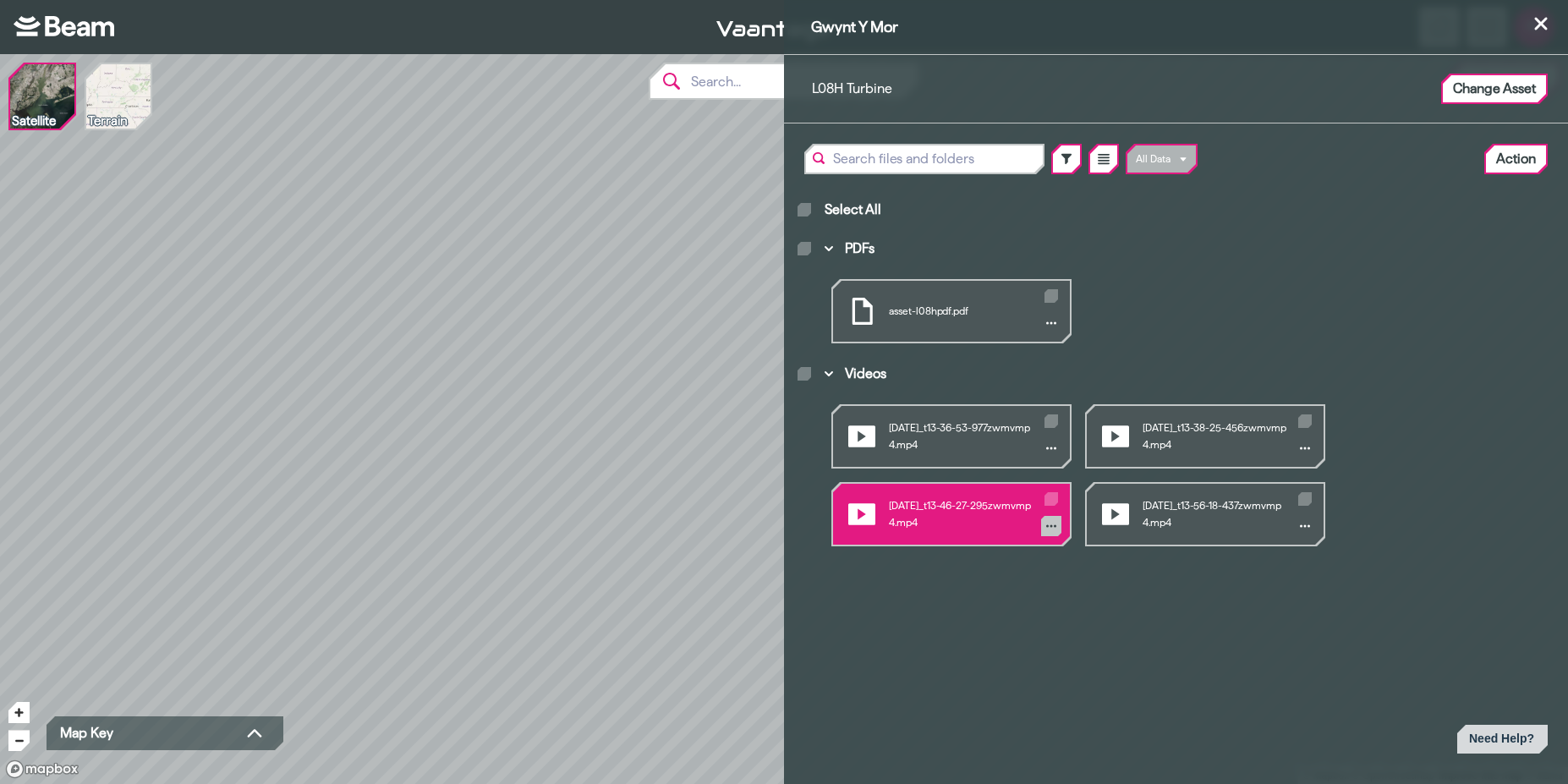
click at [1053, 526] on icon "Videos" at bounding box center [1051, 526] width 10 height 10
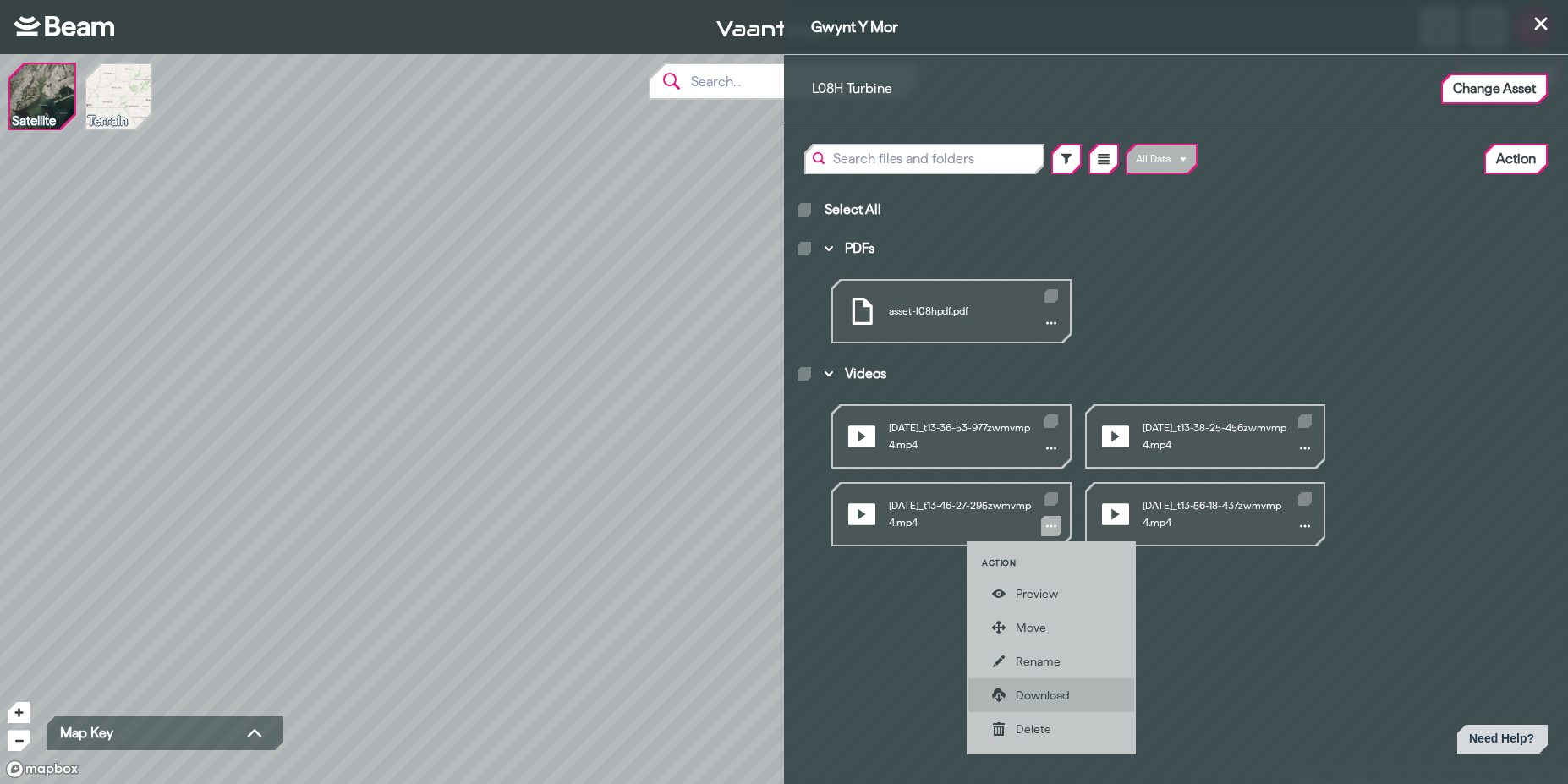
click at [1061, 692] on div "Download" at bounding box center [1063, 696] width 95 height 17
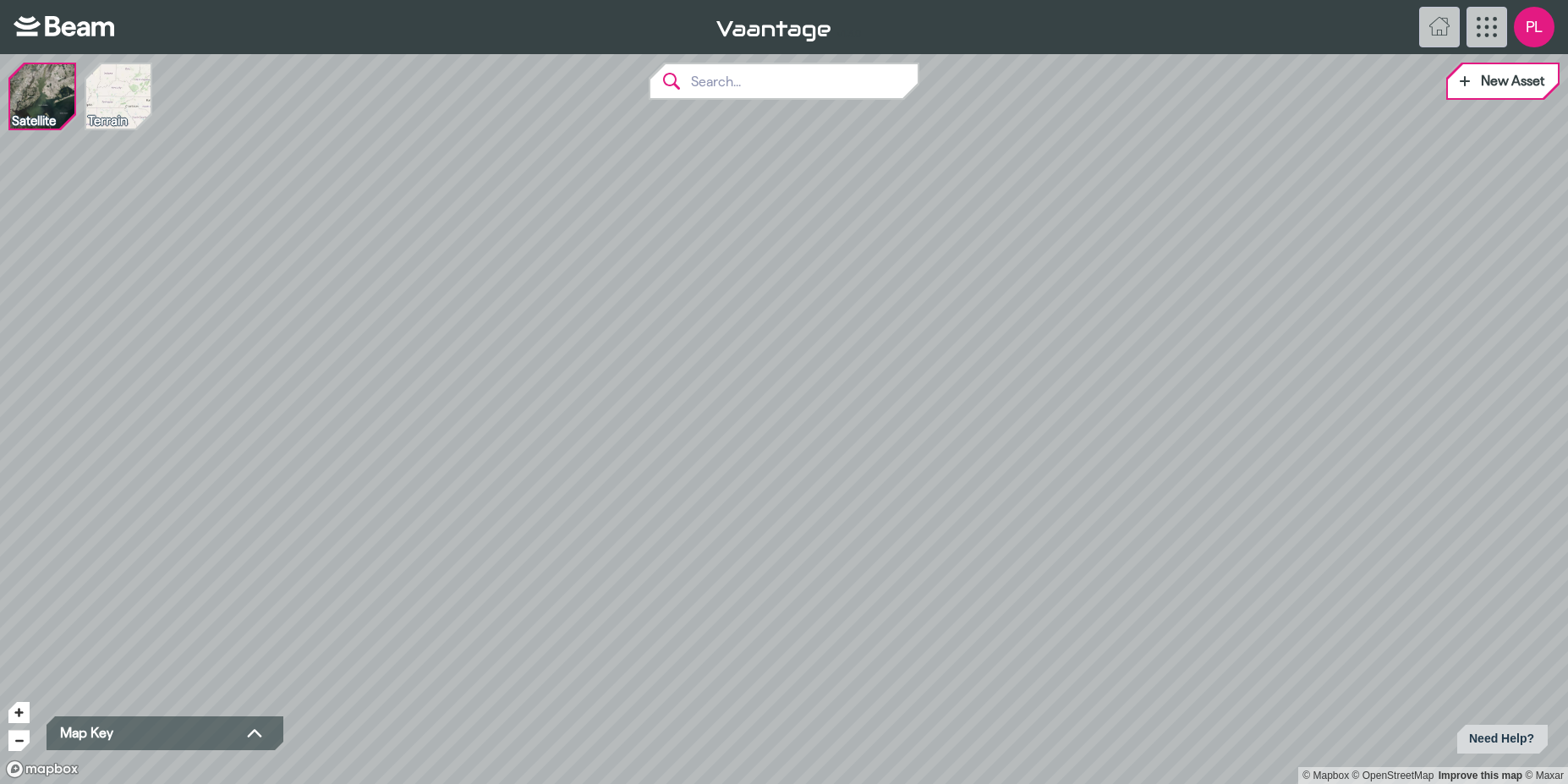
click at [791, 93] on input "text" at bounding box center [799, 80] width 237 height 34
paste input "Gwynt Y Mor"
type input "Gwynt Y Mor"
click at [778, 117] on div "Gwynt Y Mor" at bounding box center [809, 117] width 196 height 14
click at [119, 84] on img at bounding box center [118, 96] width 64 height 64
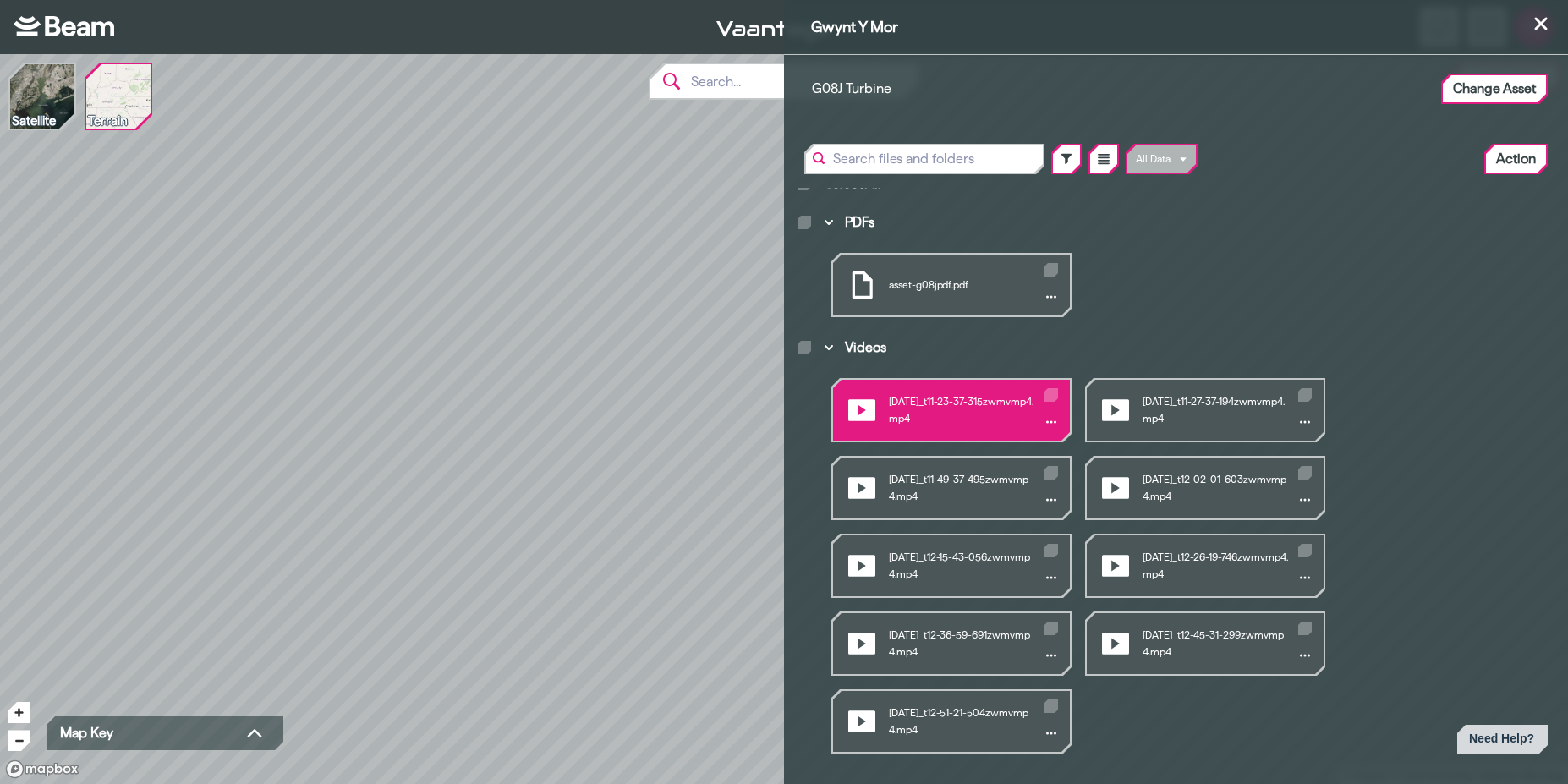
scroll to position [36, 0]
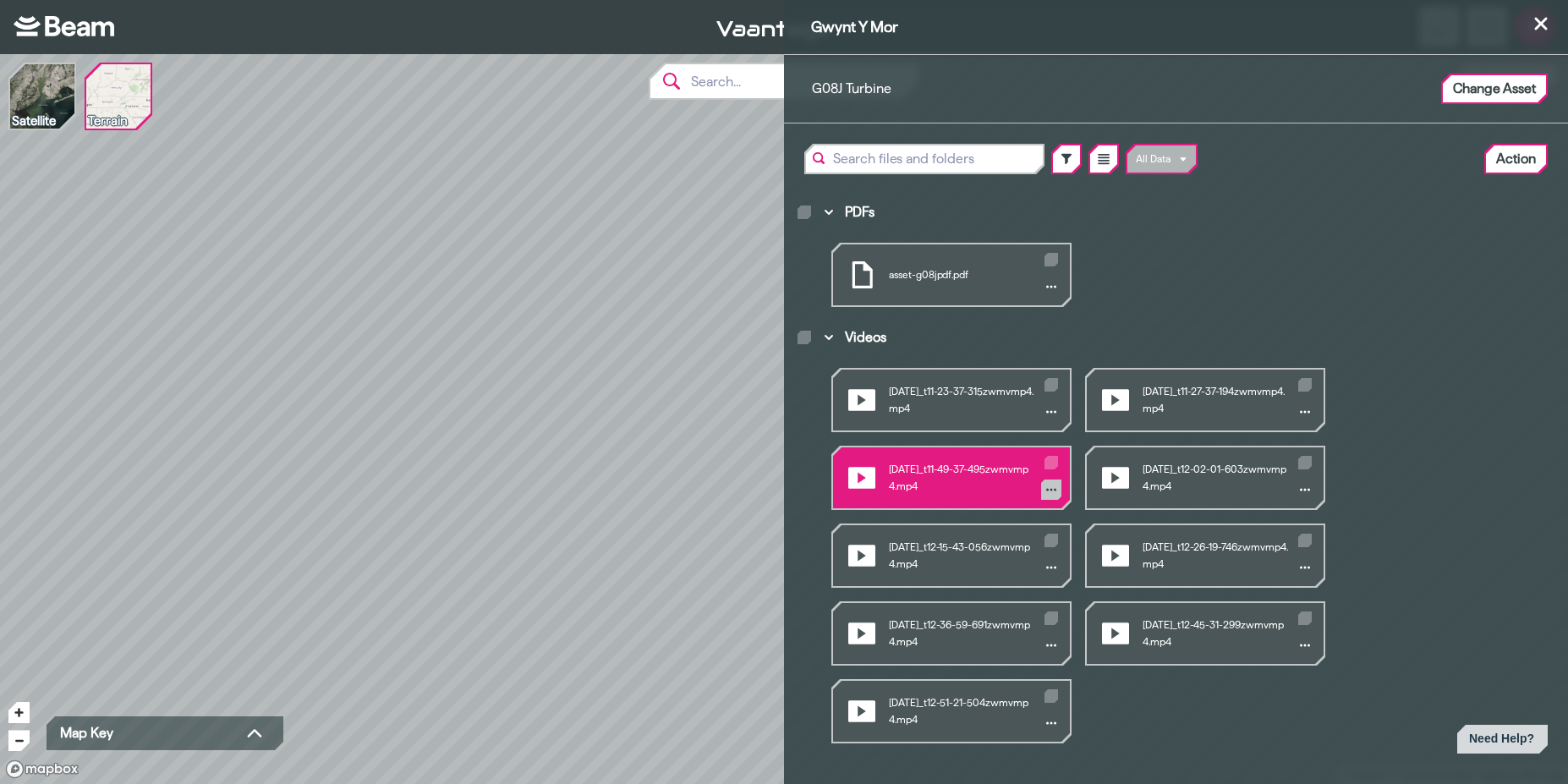
click at [1046, 487] on icon "Videos" at bounding box center [1051, 490] width 10 height 10
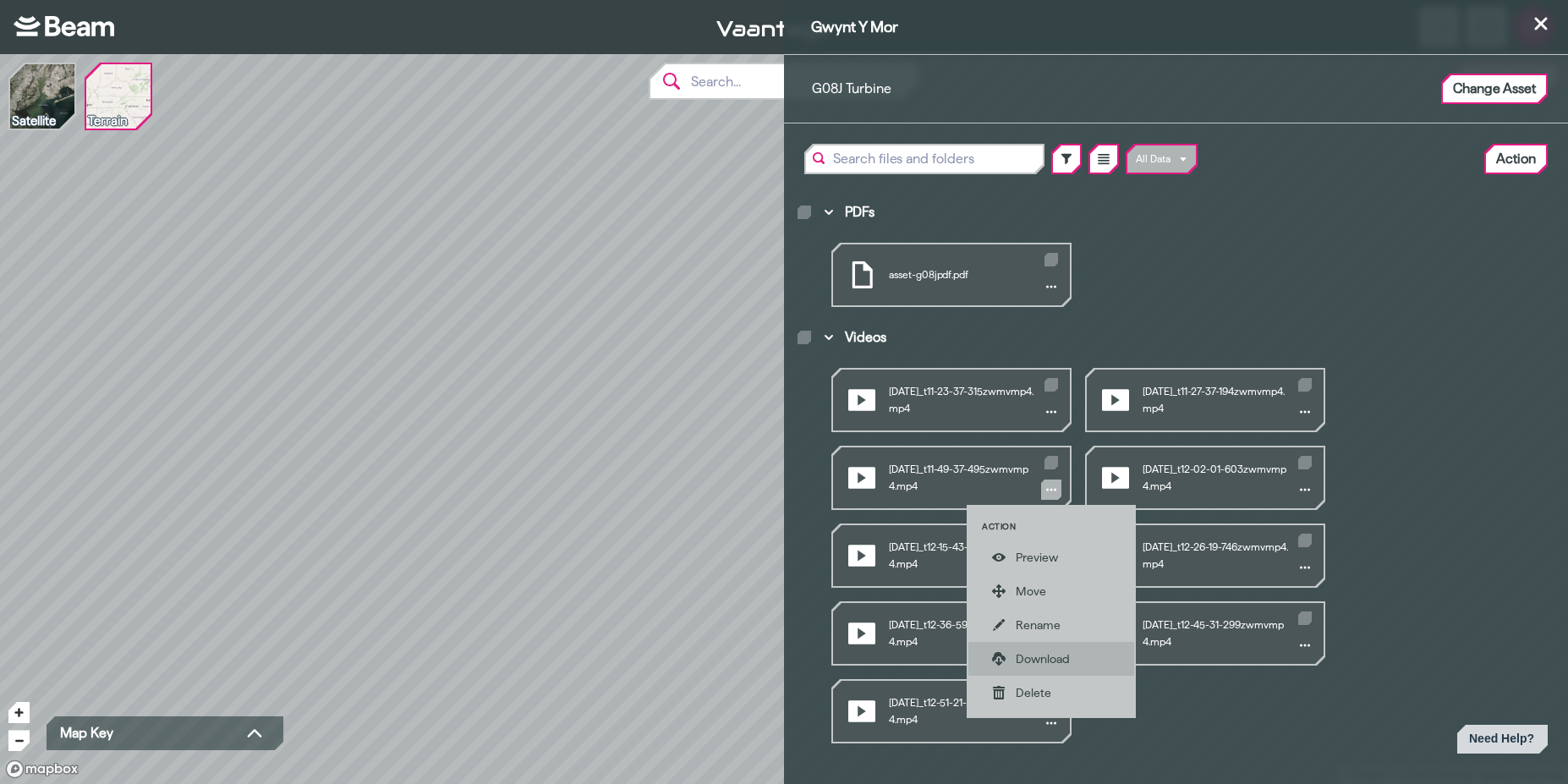
click at [1059, 663] on div "Download" at bounding box center [1063, 659] width 95 height 17
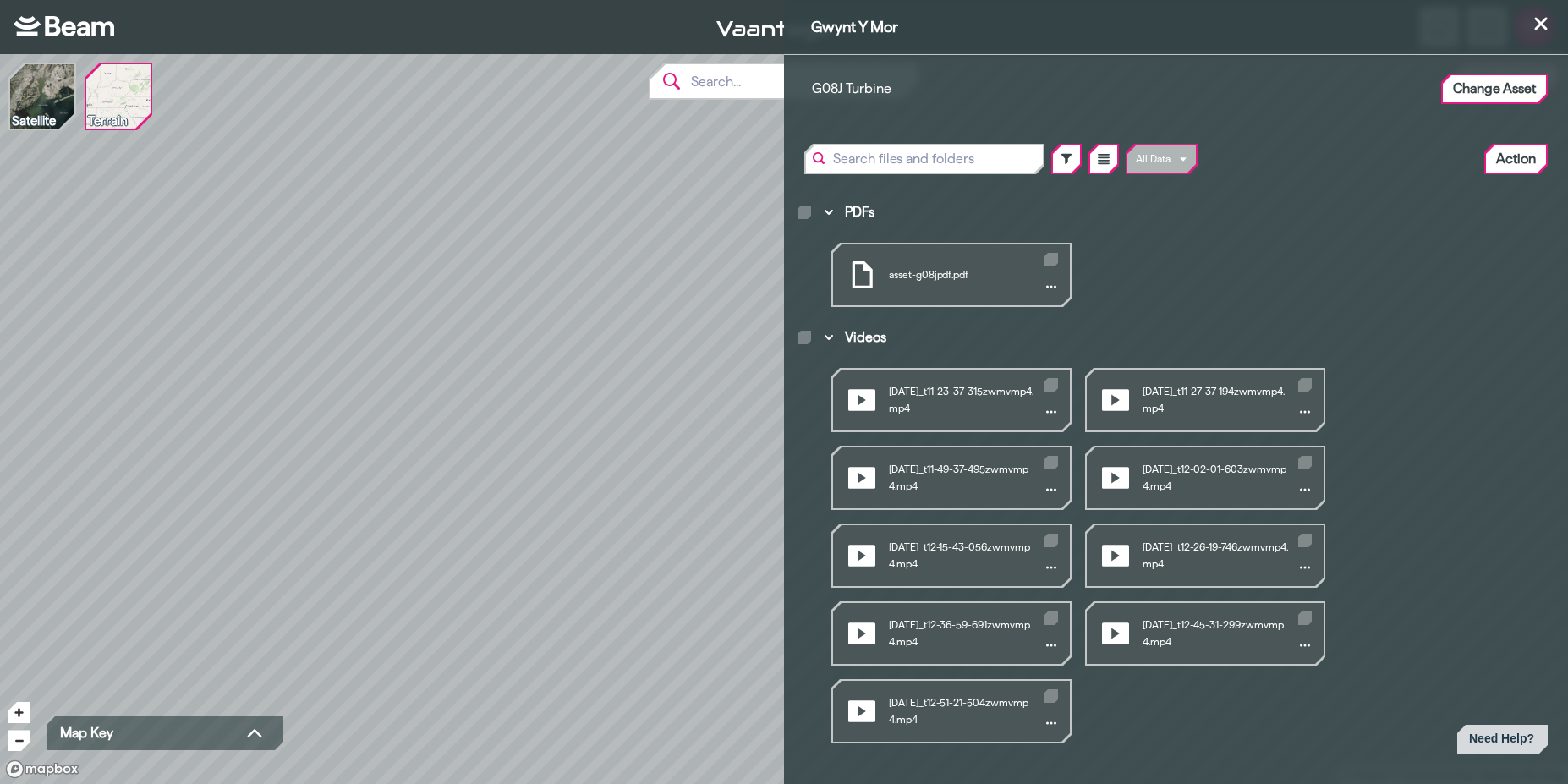
click at [319, 308] on div "Gwynt Y Mor G08J Turbine Change Asset All Data Action Select All PDFs asset-g08…" at bounding box center [784, 392] width 1568 height 784
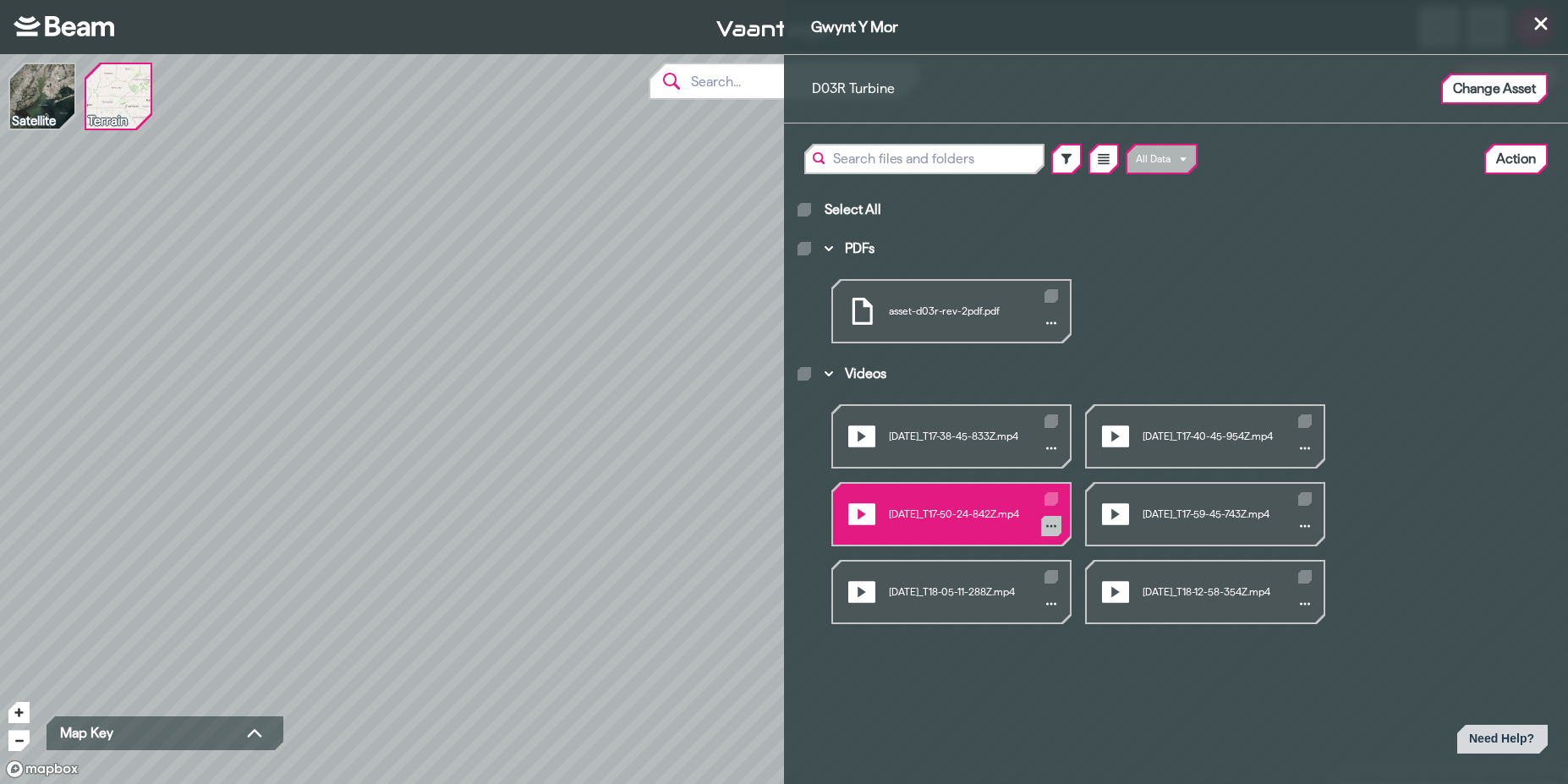
click at [1049, 527] on icon "Videos" at bounding box center [1051, 526] width 10 height 10
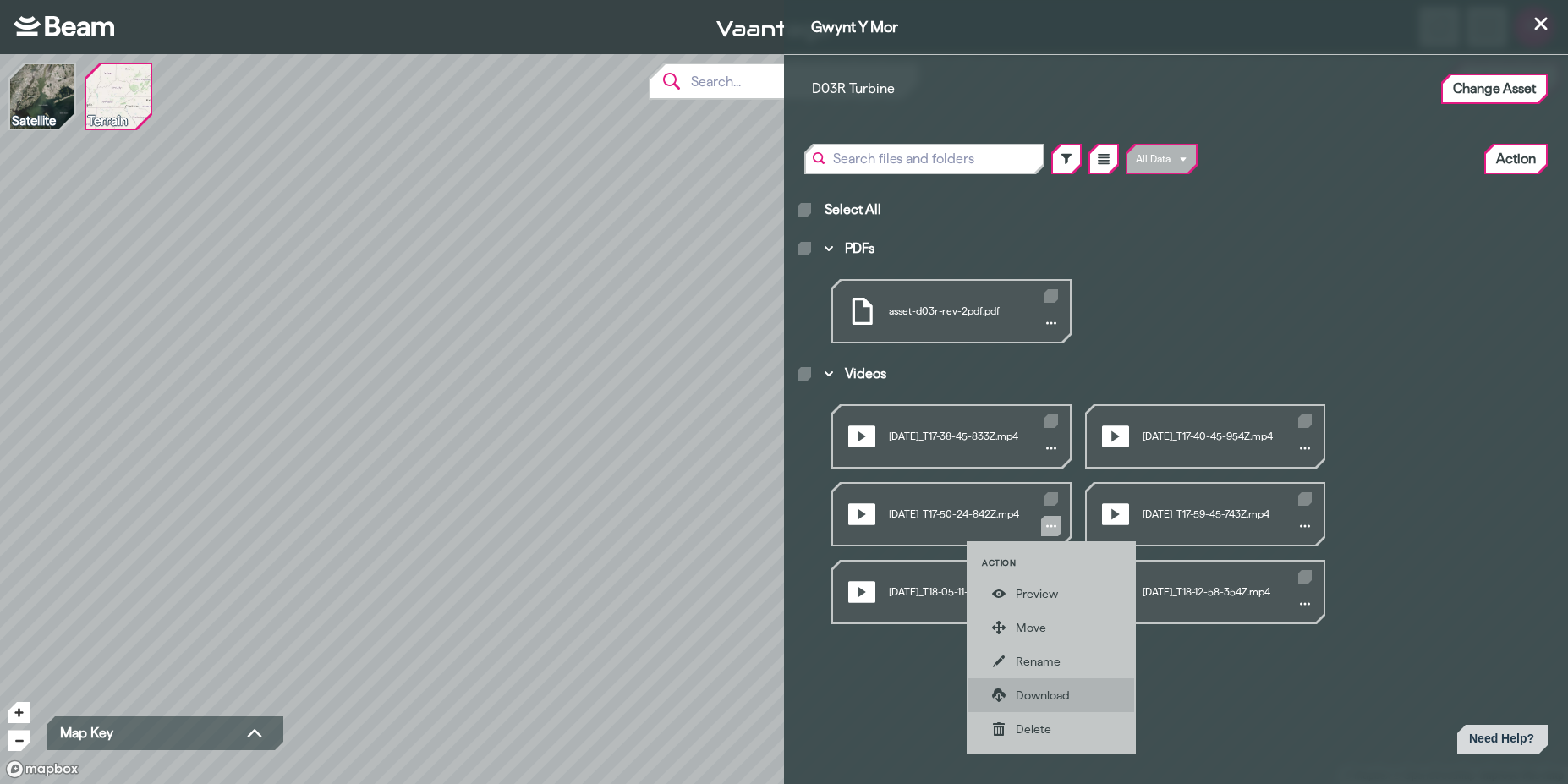
click at [1057, 697] on div "Download" at bounding box center [1063, 696] width 95 height 17
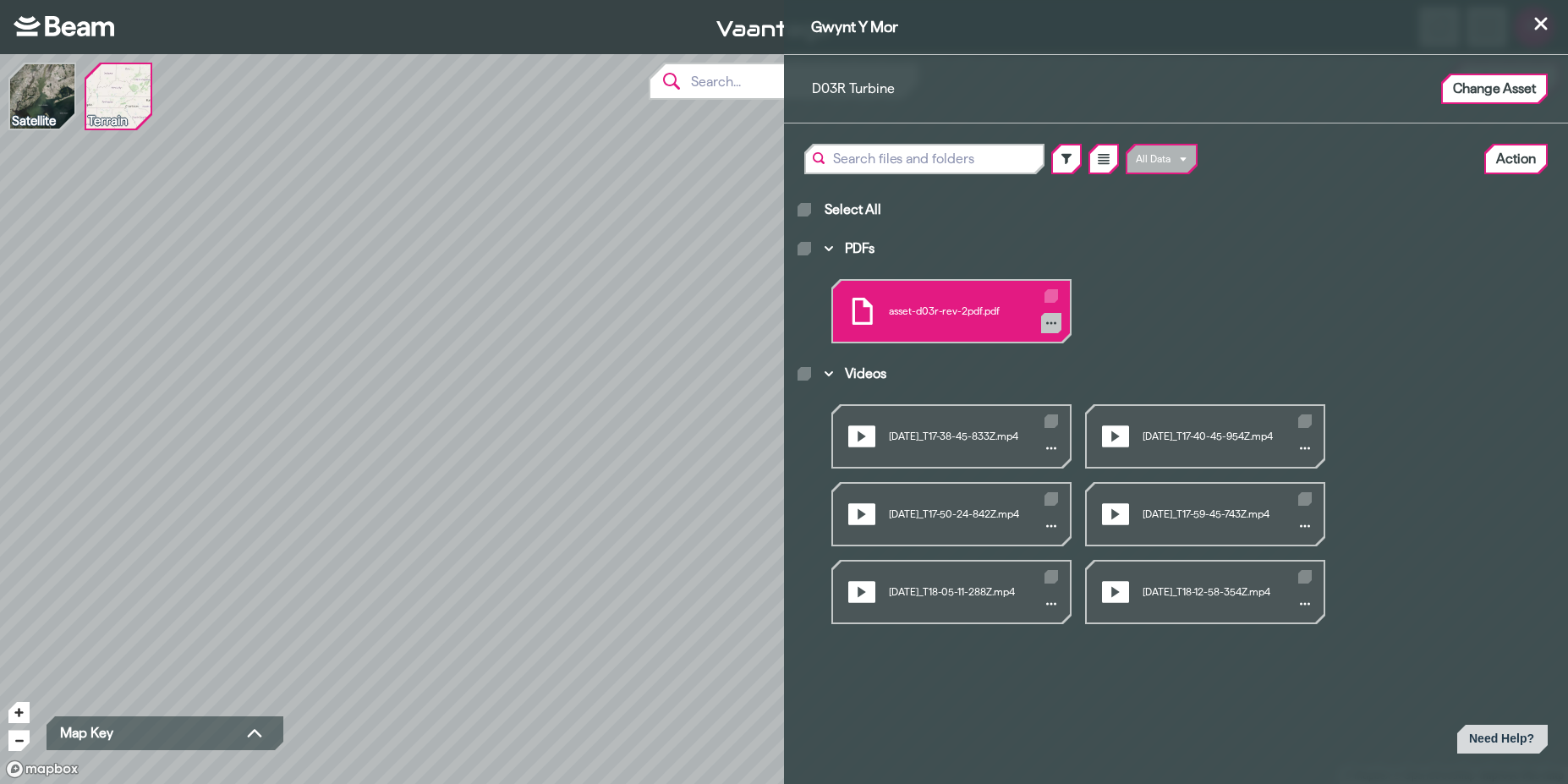
click at [1046, 319] on icon "PDFs" at bounding box center [1051, 324] width 10 height 10
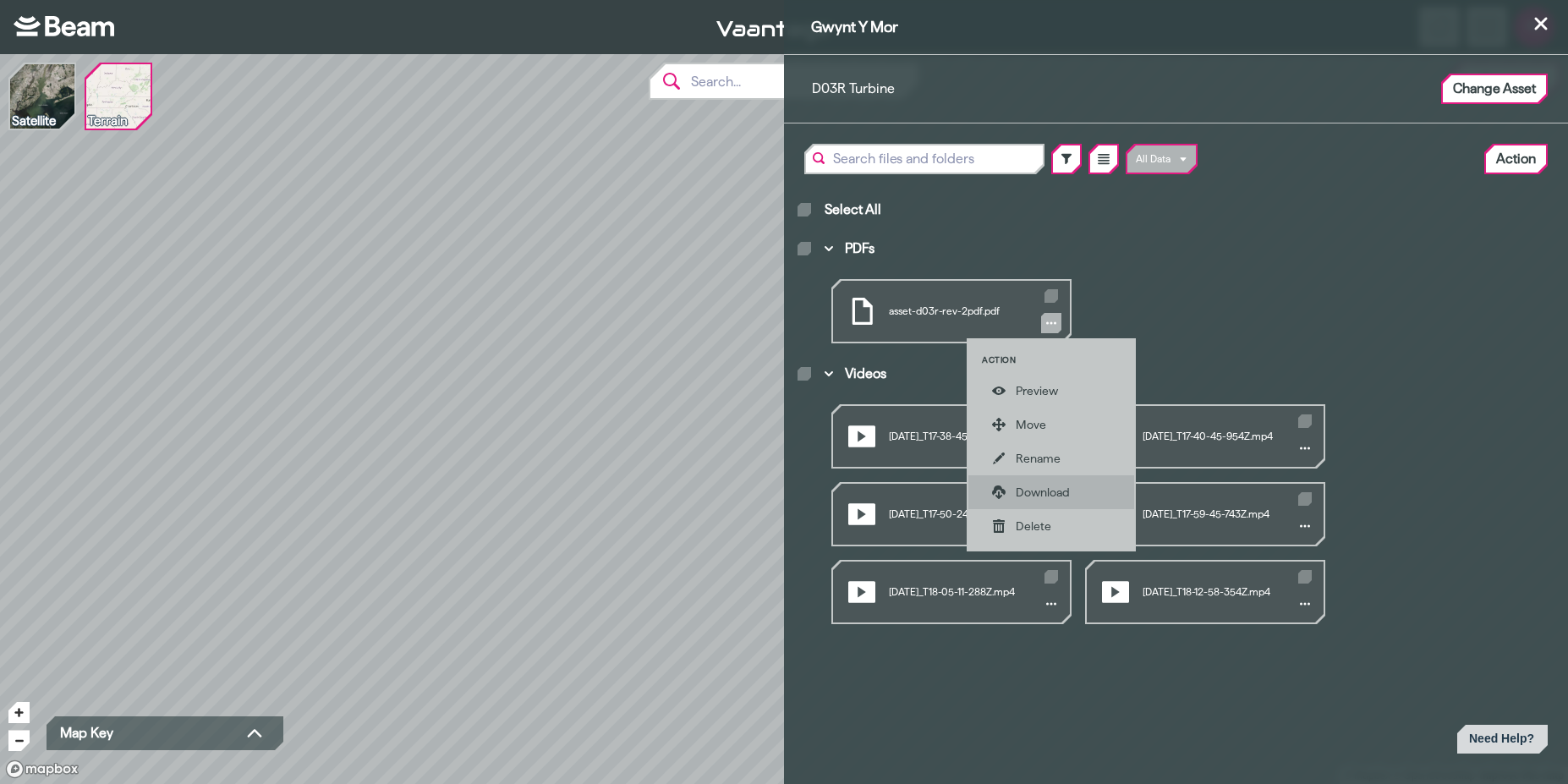
click at [1069, 492] on div "Download" at bounding box center [1063, 492] width 95 height 17
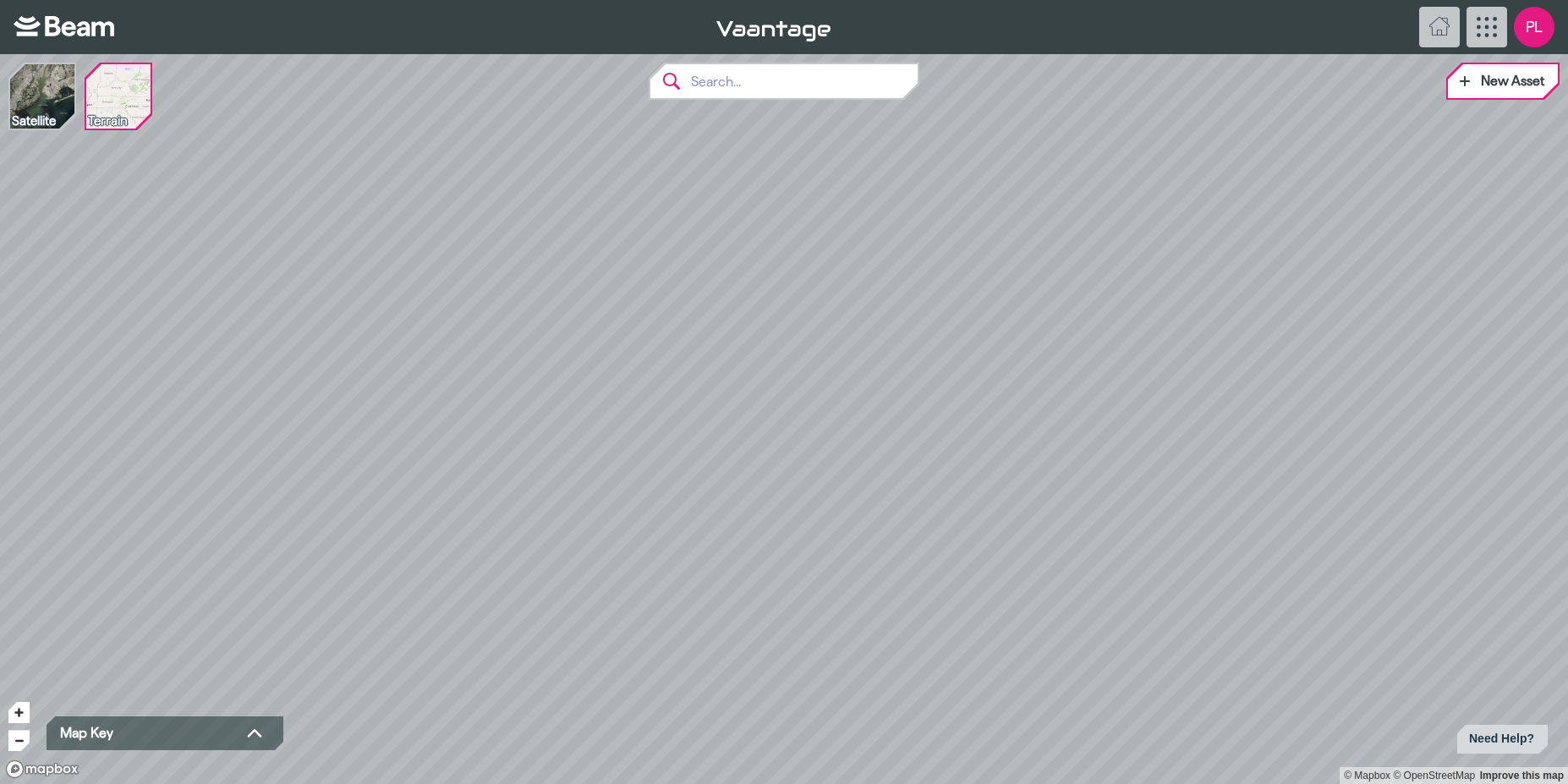
click at [801, 74] on input "text" at bounding box center [799, 80] width 237 height 34
paste input "Gwynt Y Mor"
type input "Gwynt Y Mor"
click at [779, 110] on div "Gwynt Y Mor" at bounding box center [809, 117] width 196 height 14
